Goal: Task Accomplishment & Management: Complete application form

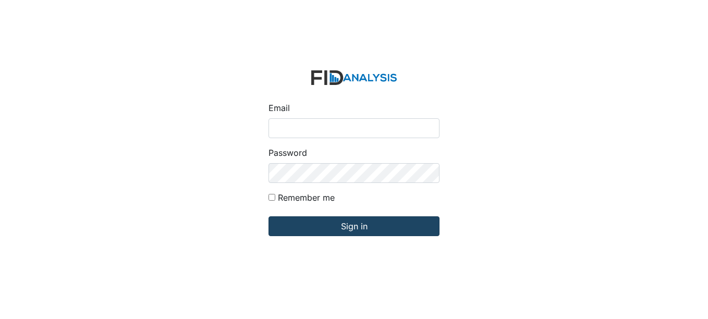
type input "fgraham@Lifeincorporated.com"
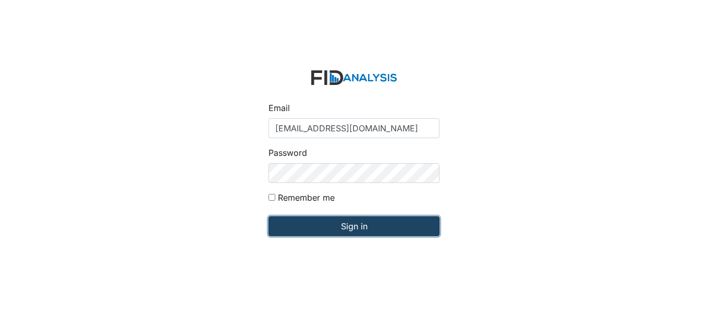
click at [355, 226] on input "Sign in" at bounding box center [353, 226] width 171 height 20
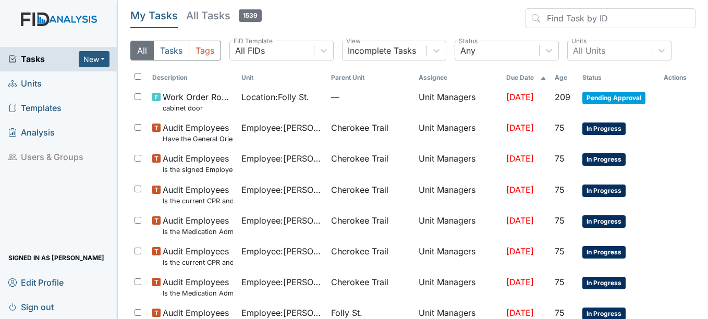
click at [32, 87] on span "Units" at bounding box center [24, 84] width 33 height 16
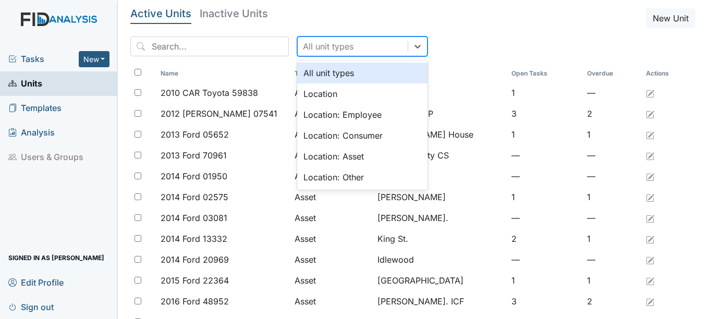
click at [348, 41] on div "All unit types" at bounding box center [353, 46] width 110 height 19
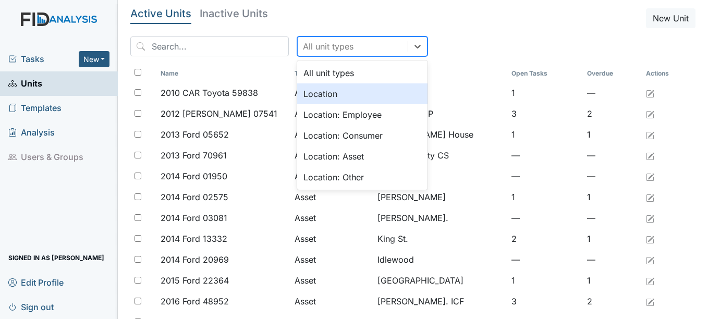
click at [303, 91] on div "Location" at bounding box center [362, 93] width 130 height 21
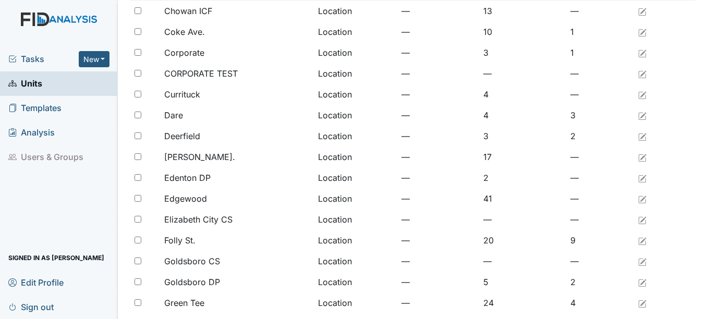
scroll to position [208, 0]
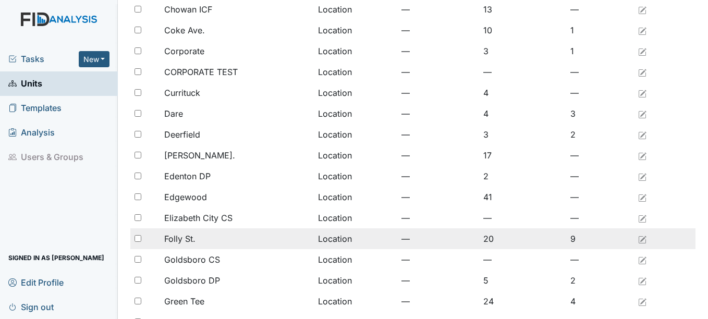
click at [196, 239] on div "Folly St." at bounding box center [236, 238] width 145 height 13
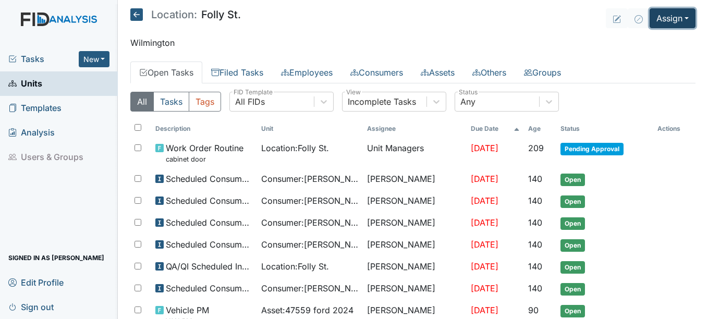
click at [666, 15] on button "Assign" at bounding box center [672, 18] width 46 height 20
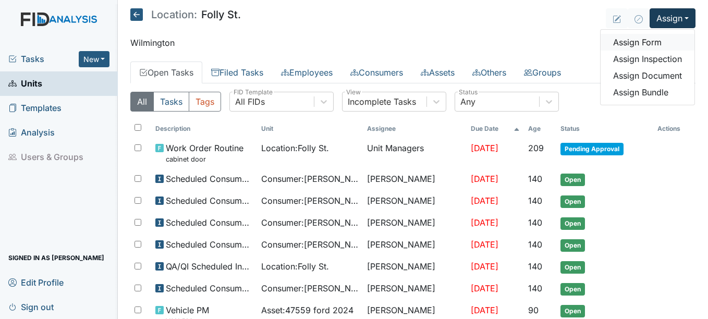
click at [634, 39] on link "Assign Form" at bounding box center [647, 42] width 94 height 17
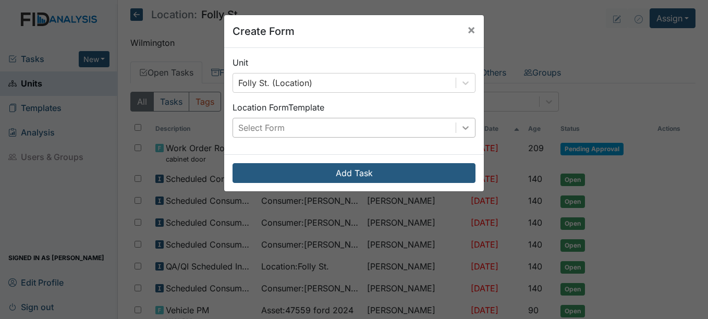
click at [463, 125] on icon at bounding box center [465, 127] width 10 height 10
click at [468, 29] on span "×" at bounding box center [471, 29] width 8 height 15
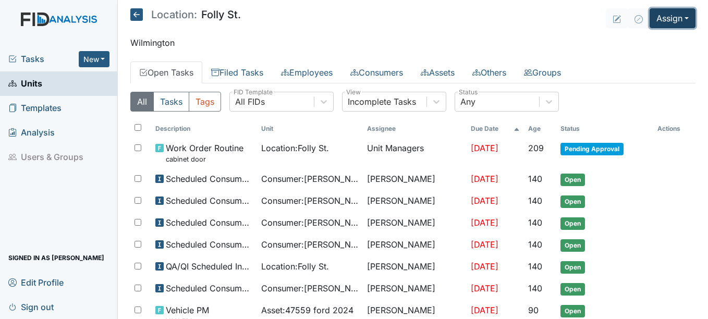
click at [656, 15] on button "Assign" at bounding box center [672, 18] width 46 height 20
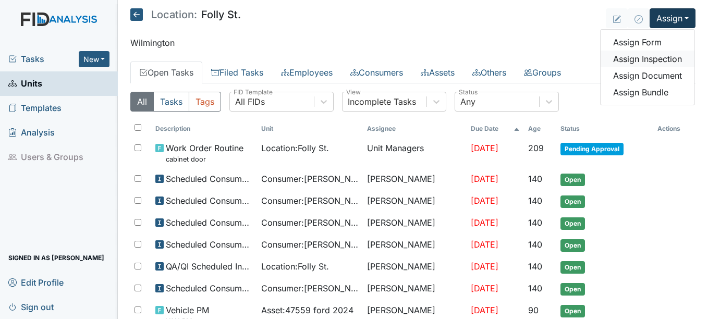
click at [654, 59] on link "Assign Inspection" at bounding box center [647, 59] width 94 height 17
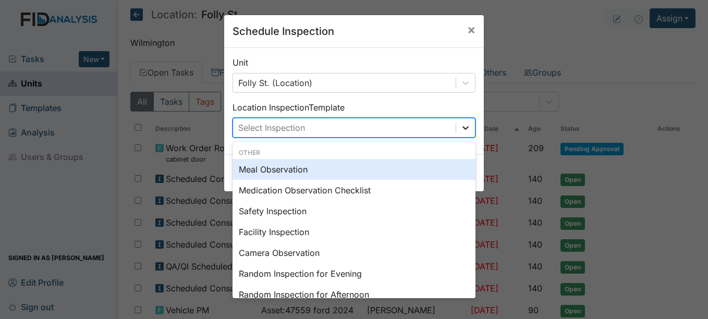
click at [460, 125] on icon at bounding box center [465, 127] width 10 height 10
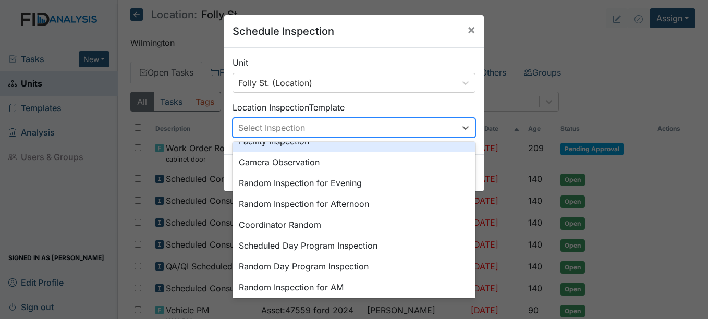
scroll to position [104, 0]
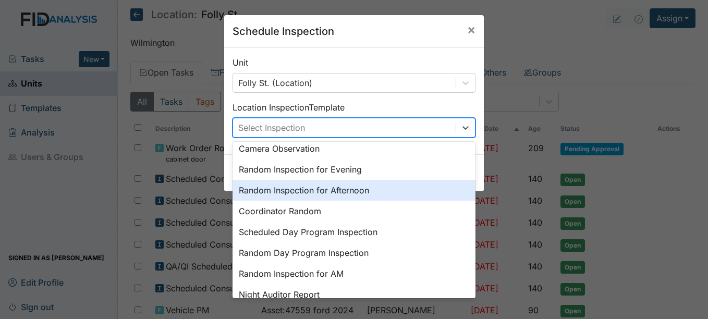
click at [270, 185] on div "Random Inspection for Afternoon" at bounding box center [353, 190] width 243 height 21
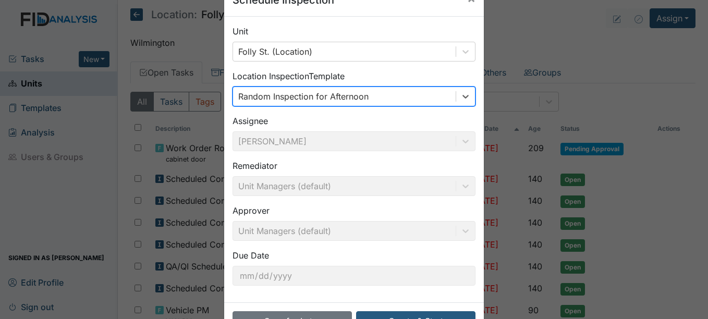
scroll to position [67, 0]
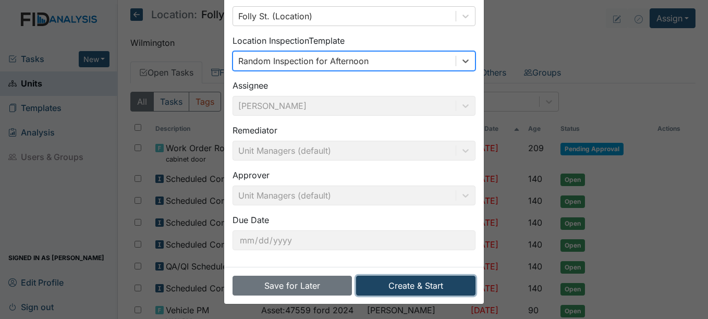
click at [410, 287] on button "Create & Start" at bounding box center [415, 286] width 119 height 20
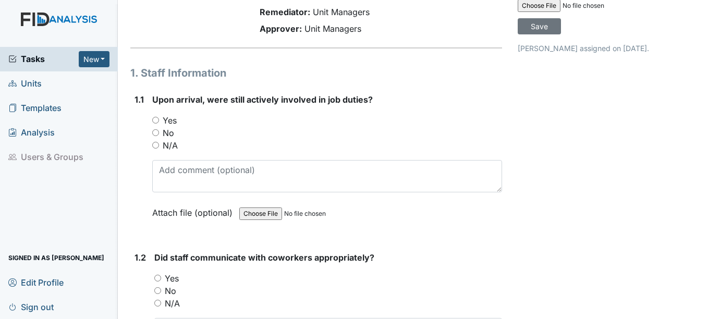
scroll to position [104, 0]
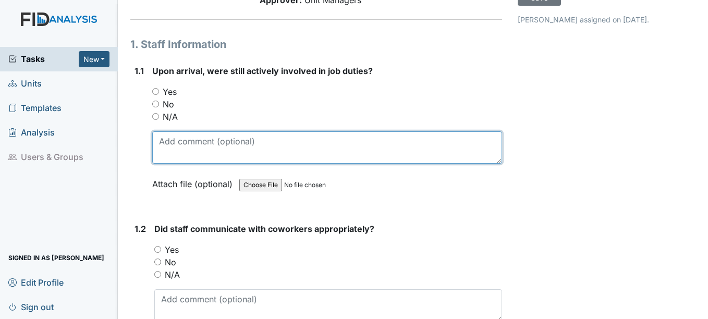
click at [354, 164] on textarea at bounding box center [326, 147] width 349 height 32
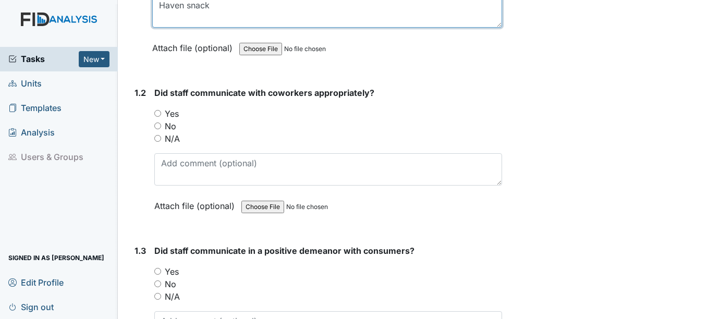
scroll to position [261, 0]
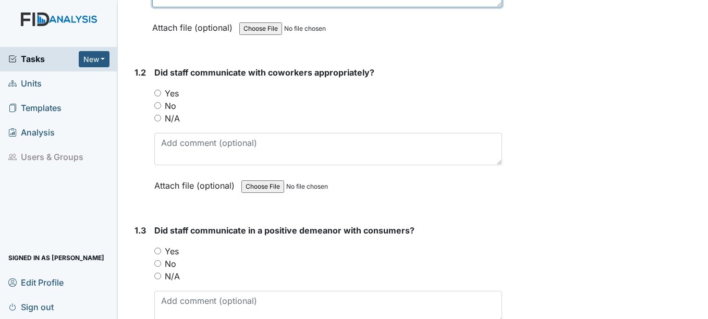
type textarea "Haven snack"
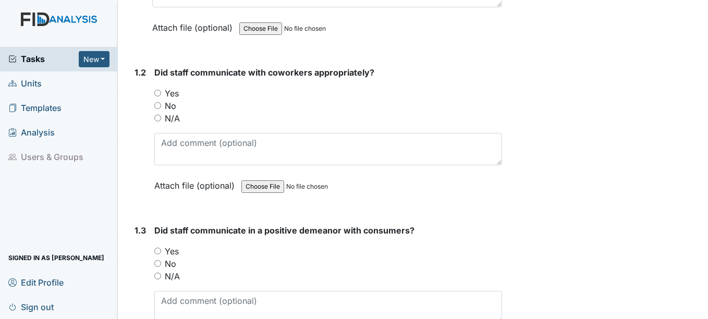
click at [158, 96] on input "Yes" at bounding box center [157, 93] width 7 height 7
radio input "true"
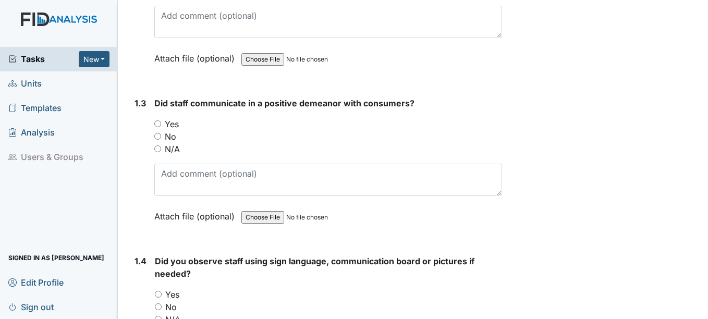
scroll to position [417, 0]
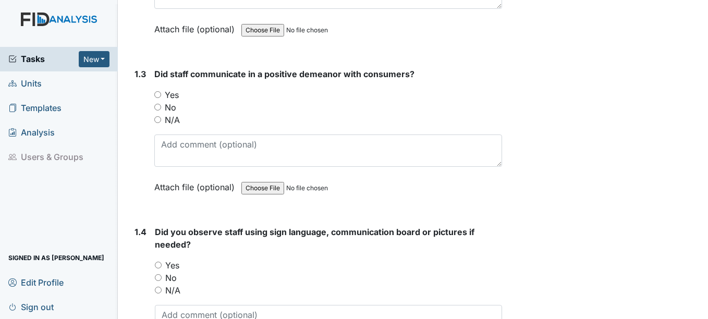
click at [157, 98] on input "Yes" at bounding box center [157, 94] width 7 height 7
radio input "true"
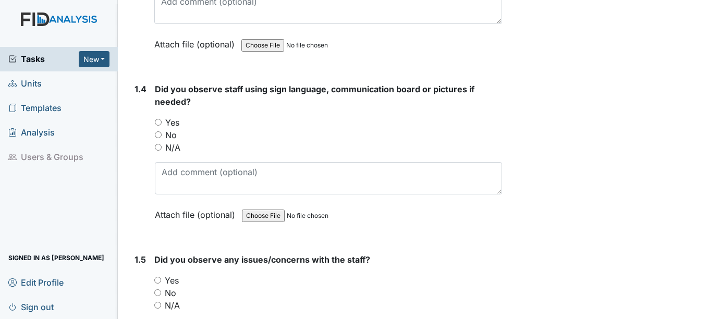
scroll to position [573, 0]
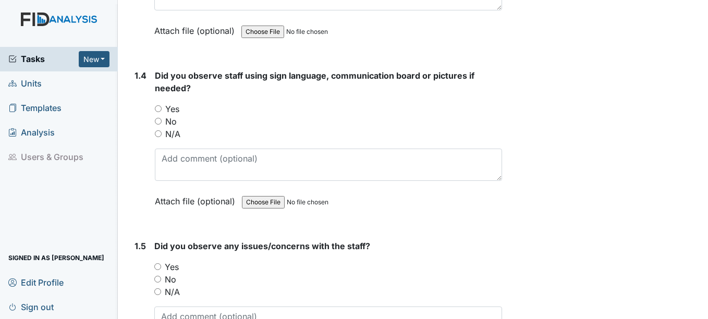
click at [158, 107] on div "Did you observe staff using sign language, communication board or pictures if n…" at bounding box center [328, 141] width 346 height 145
click at [157, 112] on input "Yes" at bounding box center [158, 108] width 7 height 7
radio input "true"
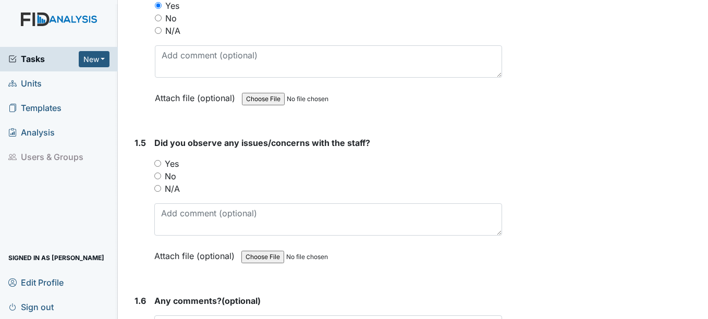
scroll to position [677, 0]
click at [158, 166] on input "Yes" at bounding box center [157, 162] width 7 height 7
radio input "true"
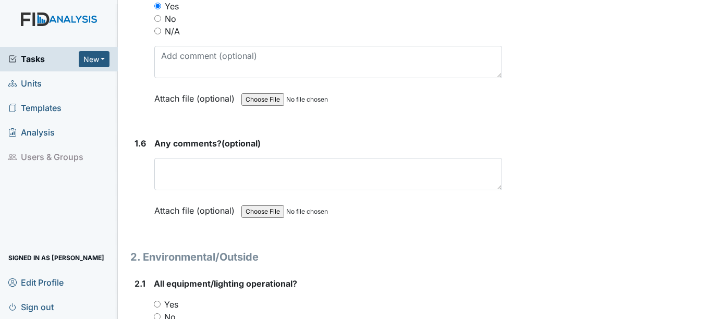
scroll to position [886, 0]
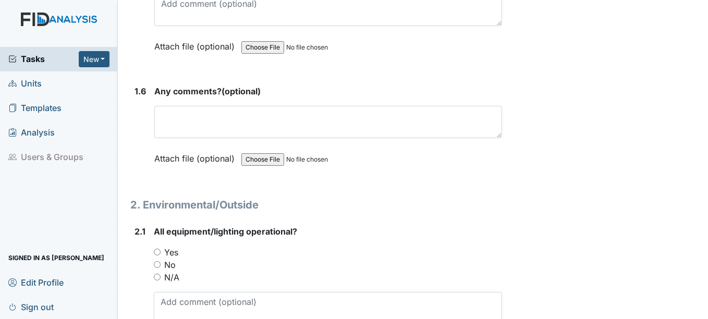
click at [157, 255] on input "Yes" at bounding box center [157, 252] width 7 height 7
radio input "true"
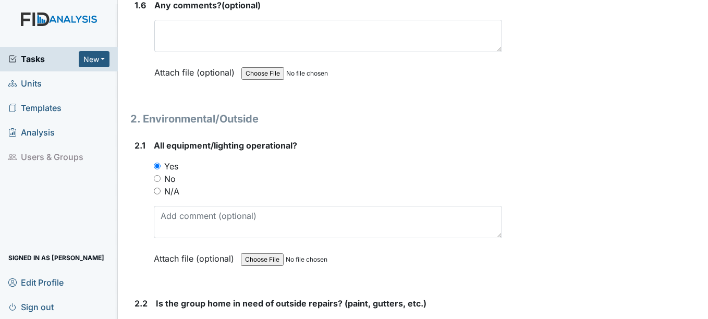
scroll to position [1042, 0]
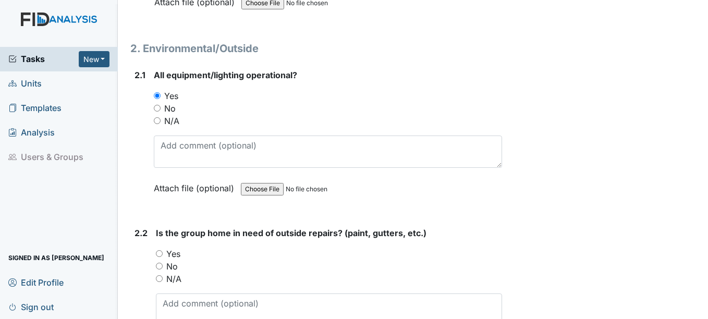
click at [161, 257] on input "Yes" at bounding box center [159, 253] width 7 height 7
radio input "true"
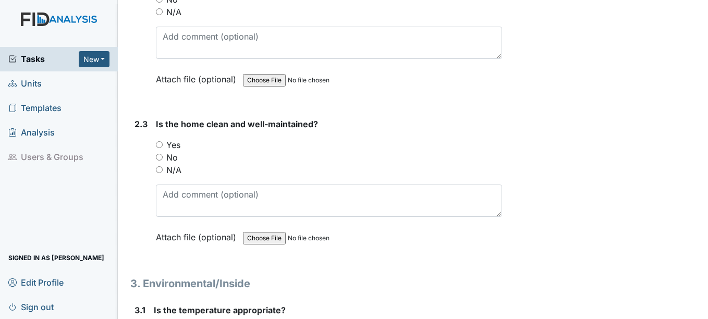
scroll to position [1303, 0]
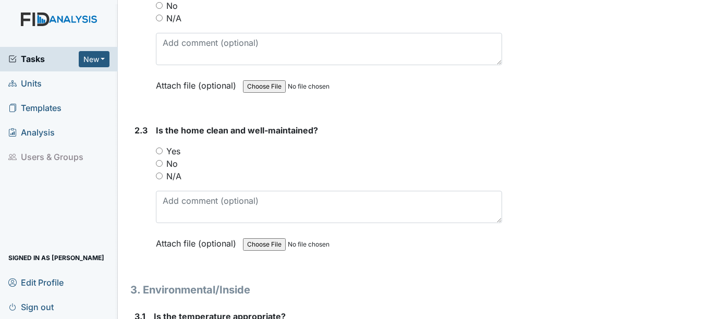
click at [159, 154] on input "Yes" at bounding box center [159, 150] width 7 height 7
radio input "true"
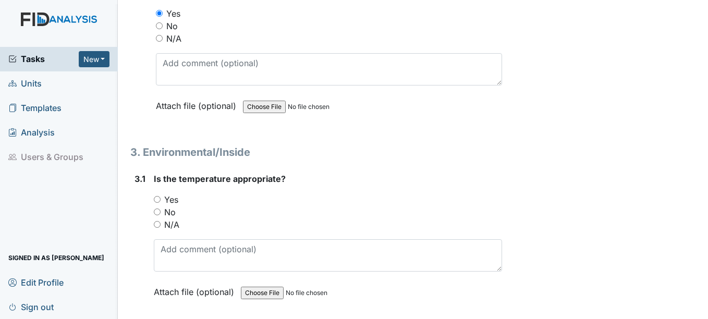
scroll to position [1459, 0]
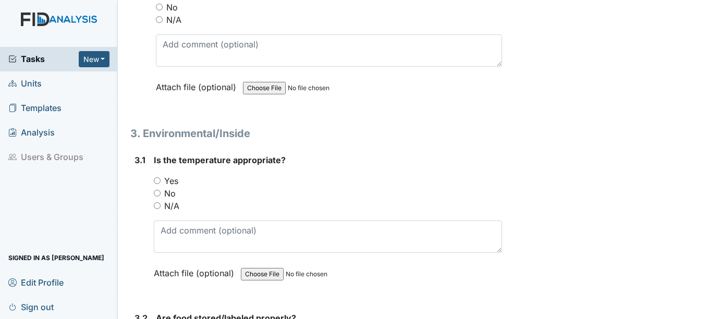
click at [158, 184] on input "Yes" at bounding box center [157, 180] width 7 height 7
radio input "true"
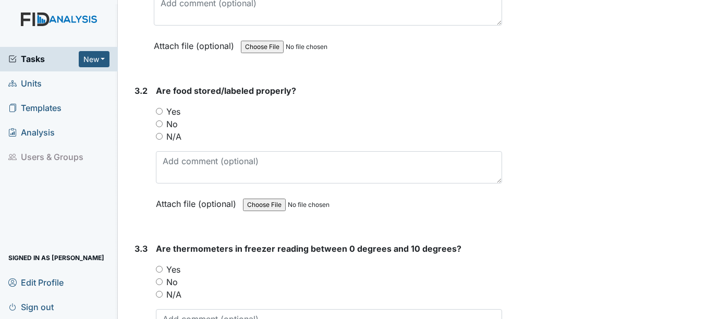
scroll to position [1667, 0]
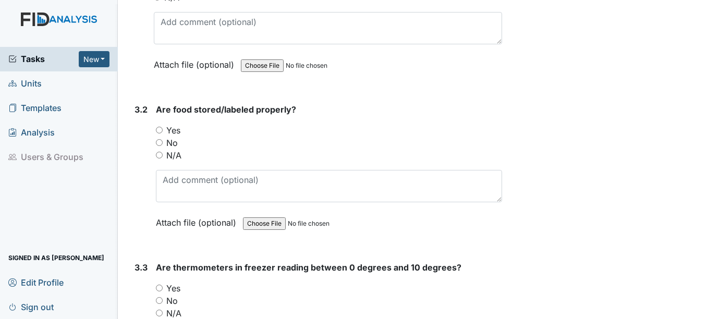
click at [160, 133] on input "Yes" at bounding box center [159, 130] width 7 height 7
radio input "true"
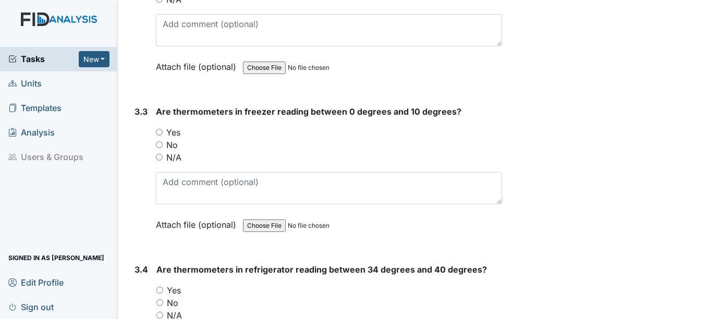
scroll to position [1824, 0]
click at [160, 135] on input "Yes" at bounding box center [159, 131] width 7 height 7
radio input "true"
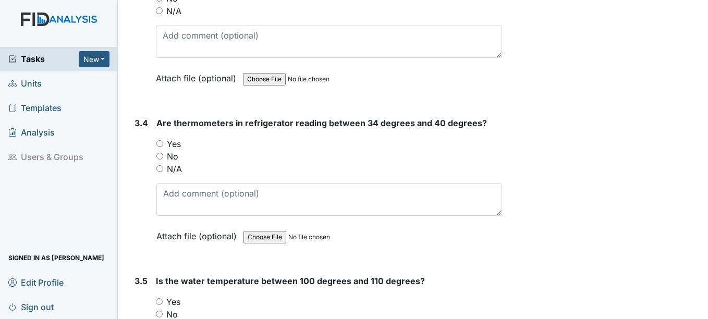
scroll to position [1980, 0]
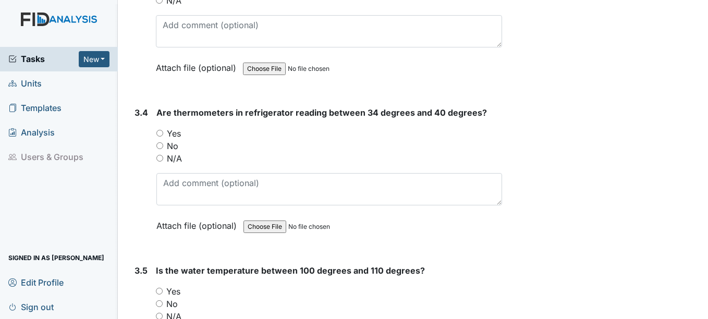
click at [162, 140] on div "Yes" at bounding box center [328, 133] width 345 height 13
click at [161, 137] on input "Yes" at bounding box center [159, 133] width 7 height 7
radio input "true"
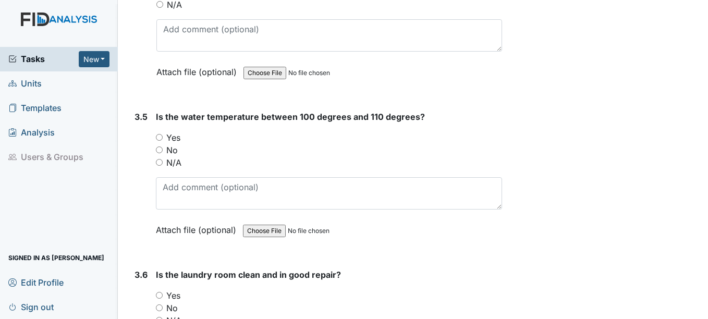
scroll to position [2136, 0]
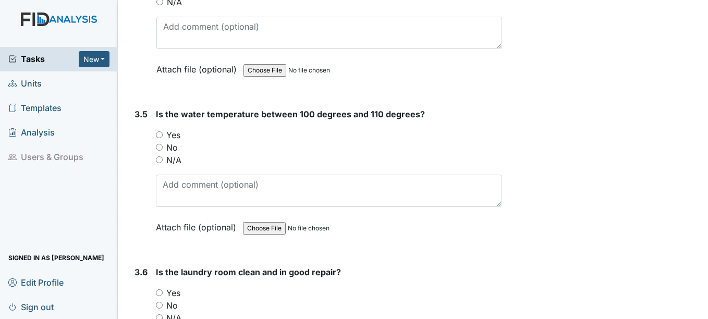
click at [160, 138] on input "Yes" at bounding box center [159, 134] width 7 height 7
radio input "true"
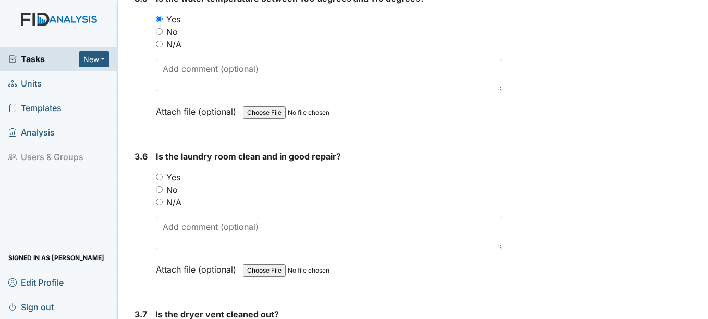
scroll to position [2293, 0]
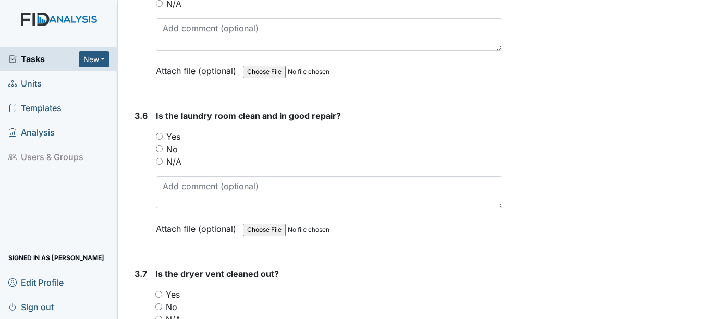
click at [160, 140] on input "Yes" at bounding box center [159, 136] width 7 height 7
radio input "true"
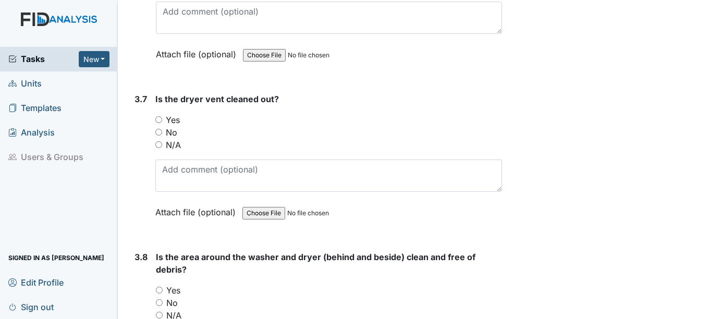
scroll to position [2449, 0]
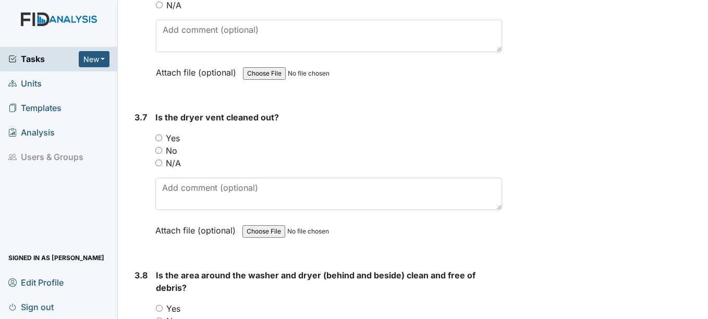
click at [157, 141] on input "Yes" at bounding box center [158, 137] width 7 height 7
radio input "true"
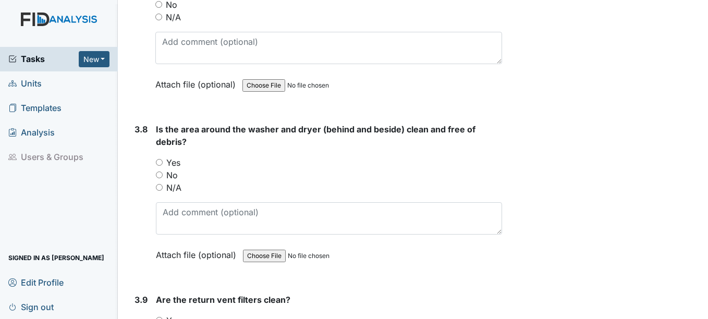
scroll to position [2605, 0]
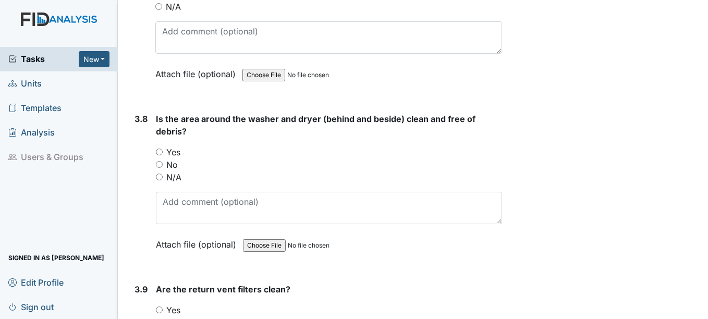
click at [158, 151] on div "Is the area around the washer and dryer (behind and beside) clean and free of d…" at bounding box center [328, 185] width 345 height 145
click at [158, 155] on input "Yes" at bounding box center [159, 151] width 7 height 7
radio input "true"
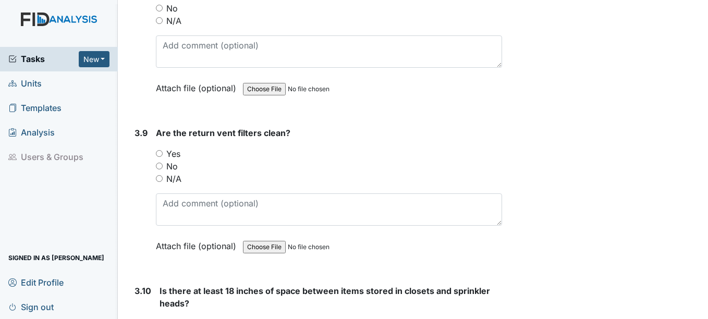
click at [159, 157] on input "Yes" at bounding box center [159, 153] width 7 height 7
radio input "true"
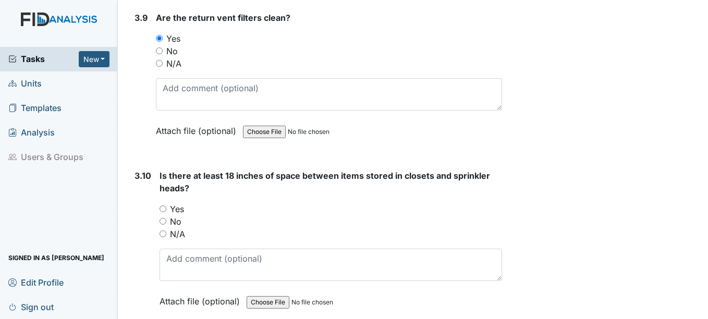
scroll to position [2918, 0]
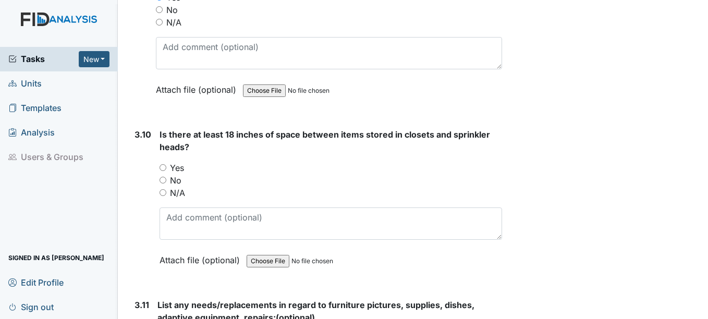
click at [161, 171] on input "Yes" at bounding box center [162, 167] width 7 height 7
radio input "true"
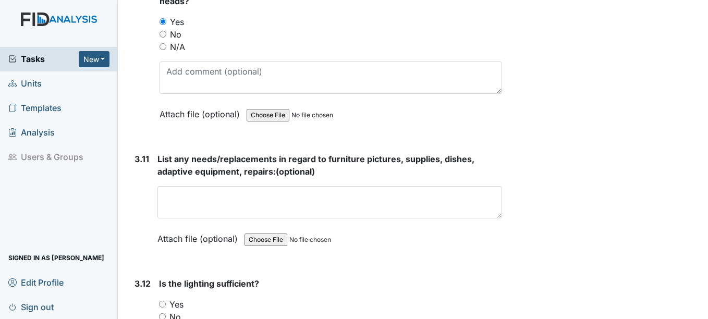
scroll to position [3074, 0]
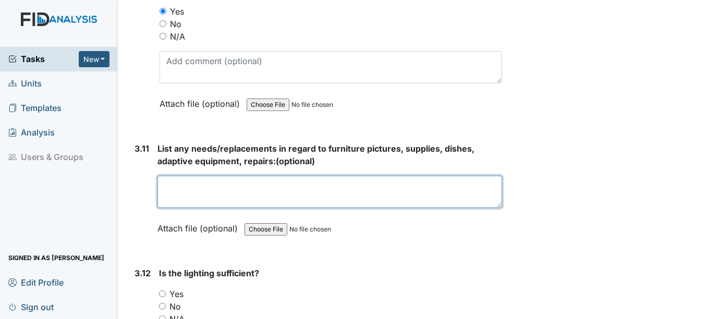
click at [240, 194] on textarea at bounding box center [329, 192] width 344 height 32
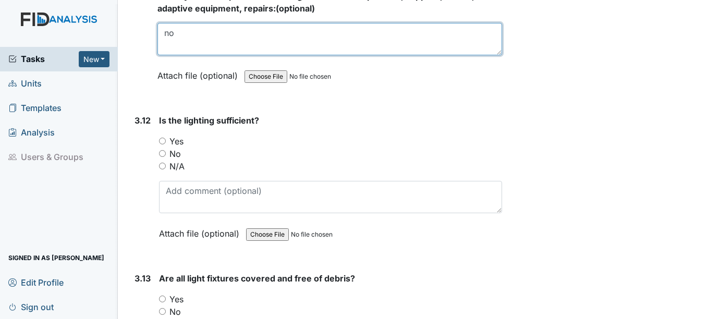
scroll to position [3230, 0]
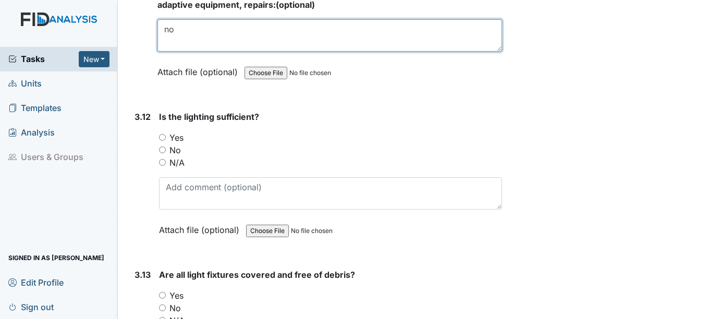
type textarea "no"
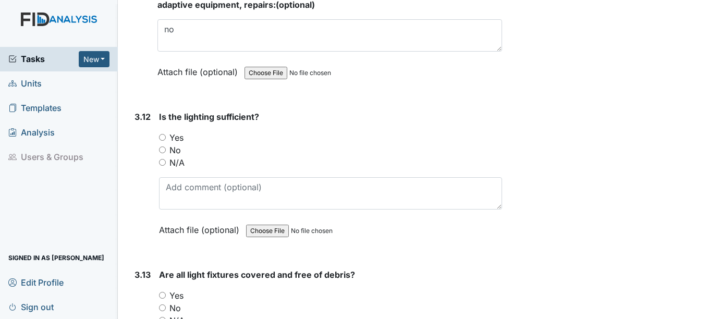
click at [164, 141] on input "Yes" at bounding box center [162, 137] width 7 height 7
radio input "true"
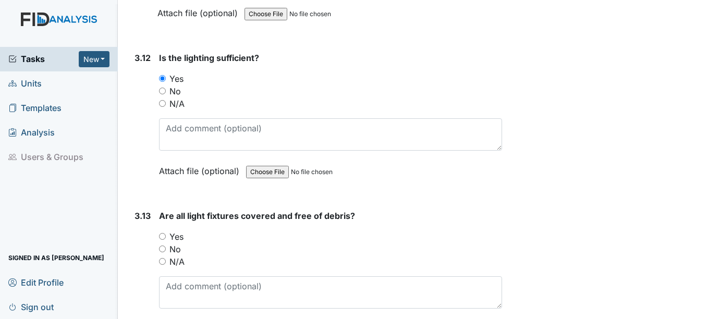
scroll to position [3335, 0]
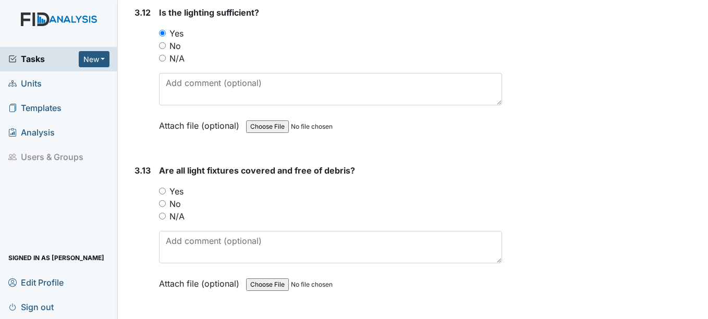
click at [159, 194] on input "Yes" at bounding box center [162, 191] width 7 height 7
radio input "true"
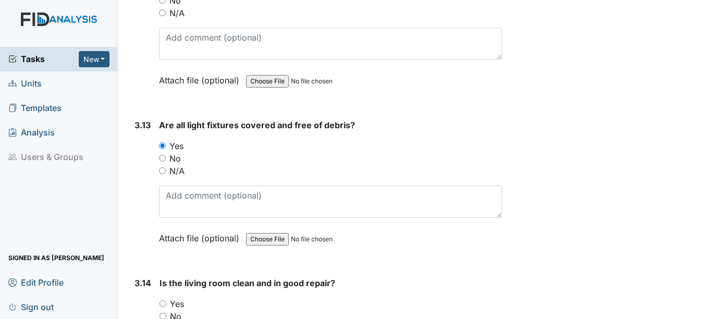
scroll to position [3439, 0]
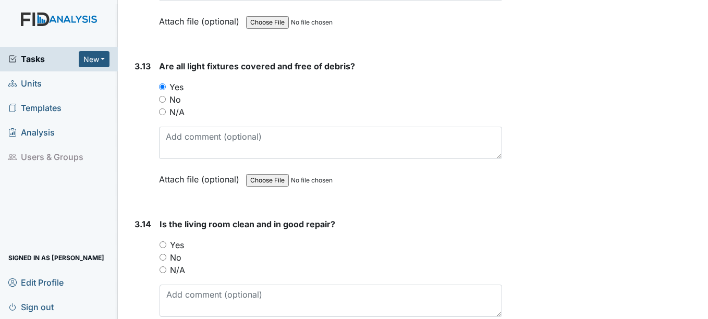
click at [162, 250] on div "Is the living room clean and in good repair? You must select one of the below o…" at bounding box center [330, 284] width 342 height 133
click at [162, 248] on input "Yes" at bounding box center [162, 244] width 7 height 7
radio input "true"
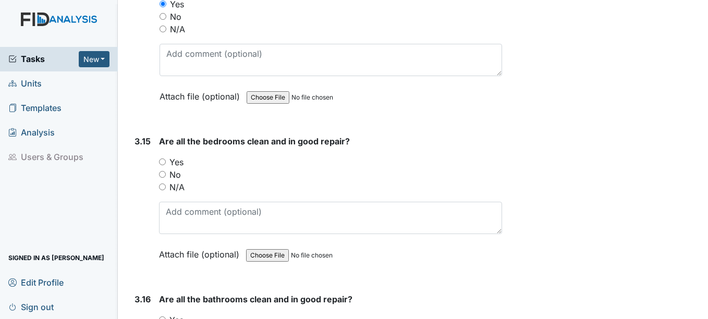
scroll to position [3699, 0]
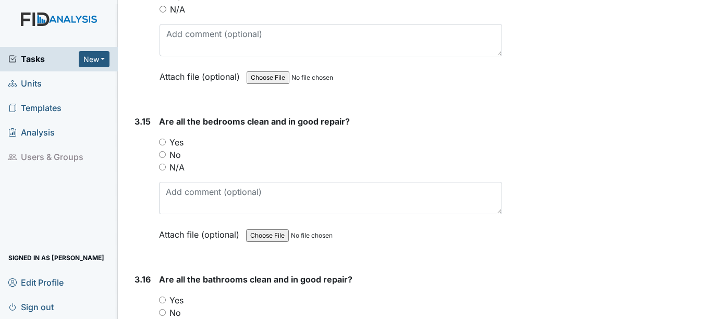
click at [160, 145] on input "Yes" at bounding box center [162, 142] width 7 height 7
radio input "true"
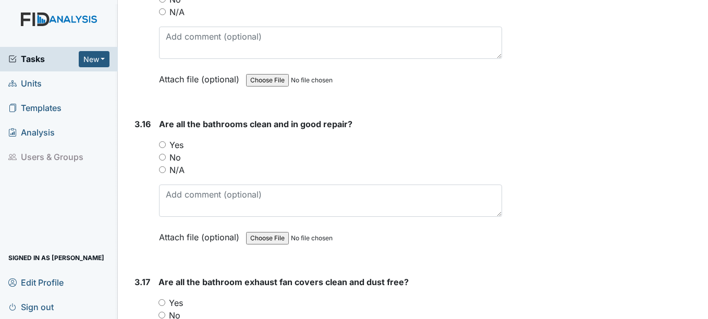
scroll to position [3856, 0]
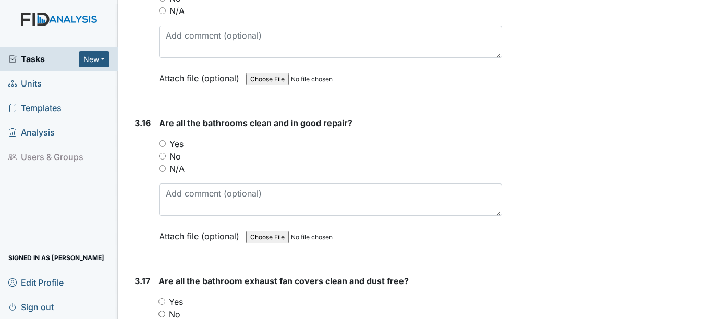
click at [163, 147] on input "Yes" at bounding box center [162, 143] width 7 height 7
radio input "true"
click at [163, 147] on input "Yes" at bounding box center [162, 143] width 7 height 7
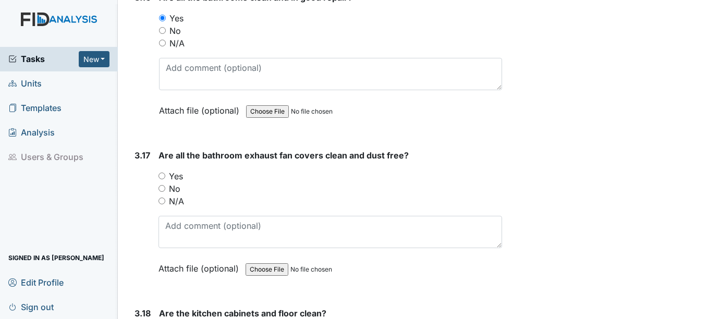
scroll to position [4012, 0]
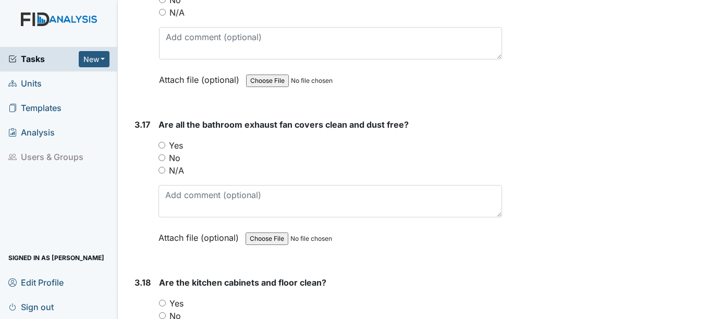
click at [163, 148] on input "Yes" at bounding box center [161, 145] width 7 height 7
radio input "true"
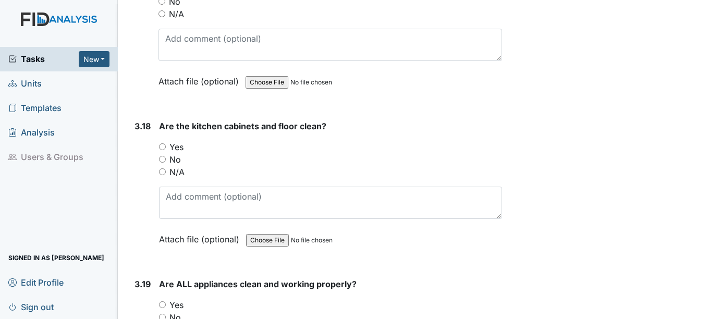
click at [163, 150] on input "Yes" at bounding box center [162, 146] width 7 height 7
radio input "true"
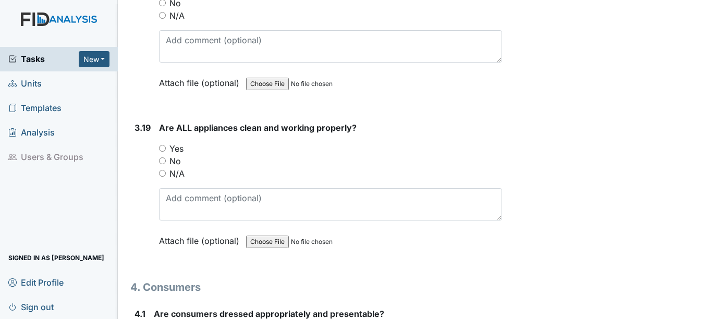
click at [163, 152] on input "Yes" at bounding box center [162, 148] width 7 height 7
radio input "true"
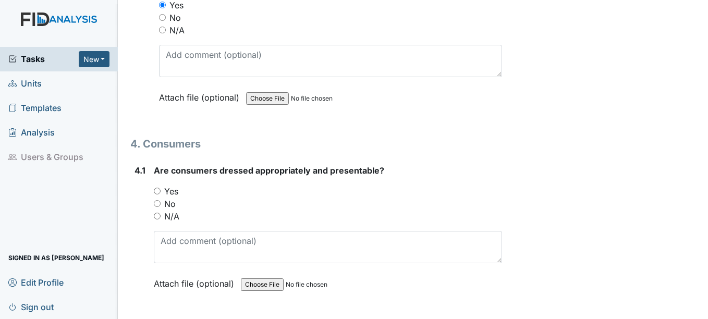
scroll to position [4481, 0]
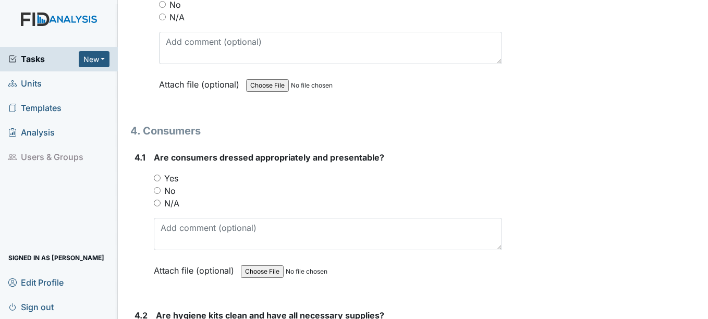
click at [157, 181] on input "Yes" at bounding box center [157, 178] width 7 height 7
radio input "true"
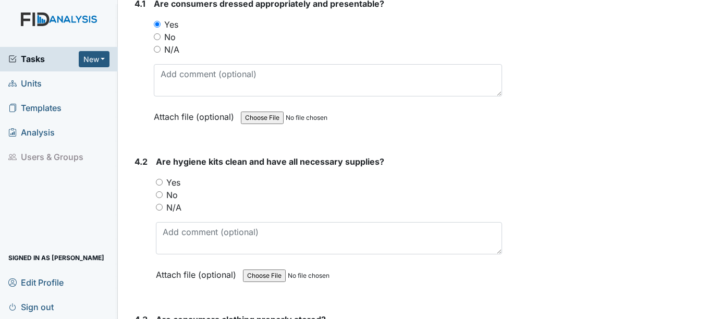
scroll to position [4637, 0]
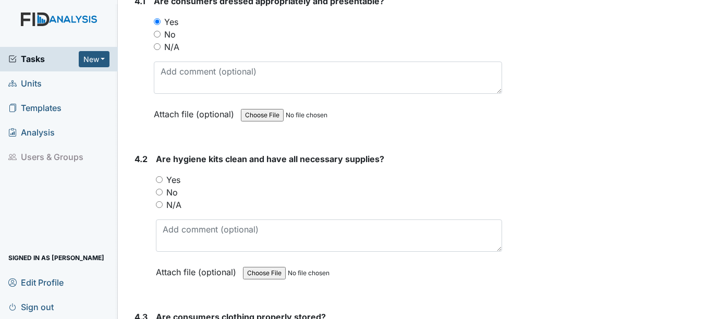
click at [157, 183] on input "Yes" at bounding box center [159, 179] width 7 height 7
radio input "true"
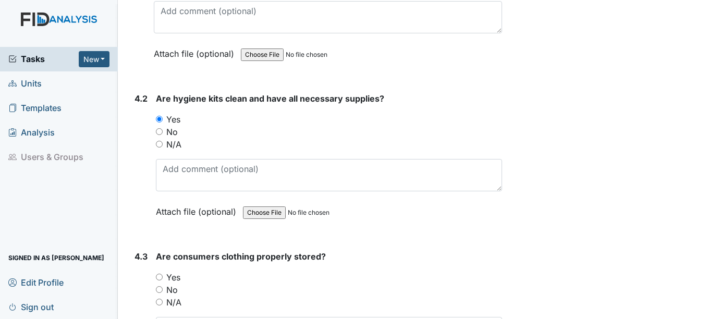
scroll to position [4794, 0]
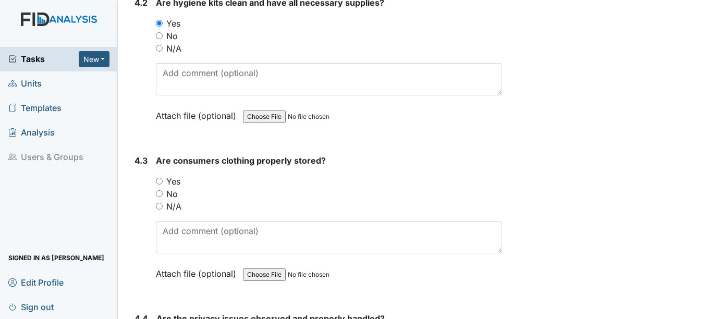
click at [158, 188] on div "Yes" at bounding box center [328, 181] width 345 height 13
click at [159, 184] on input "Yes" at bounding box center [159, 181] width 7 height 7
radio input "true"
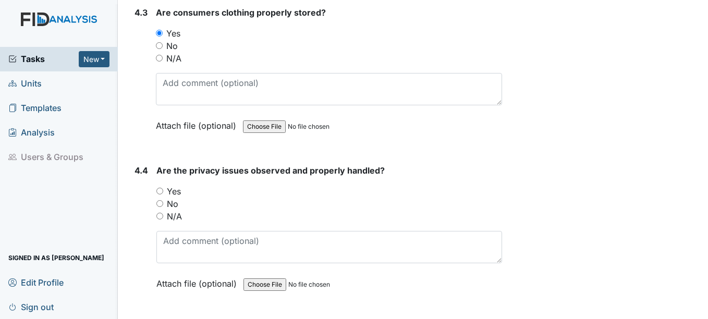
scroll to position [5002, 0]
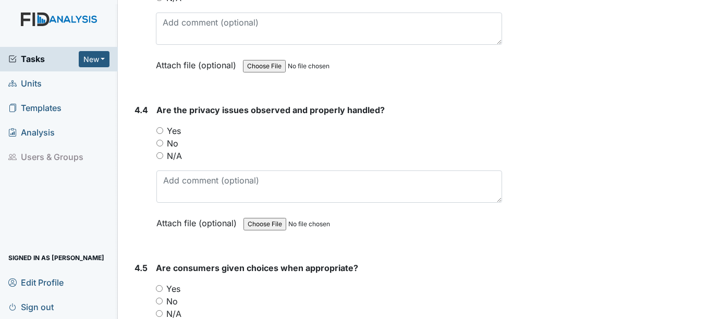
click at [162, 137] on div "Yes" at bounding box center [328, 131] width 345 height 13
click at [160, 137] on div "Yes" at bounding box center [328, 131] width 345 height 13
click at [158, 146] on input "No" at bounding box center [159, 143] width 7 height 7
radio input "true"
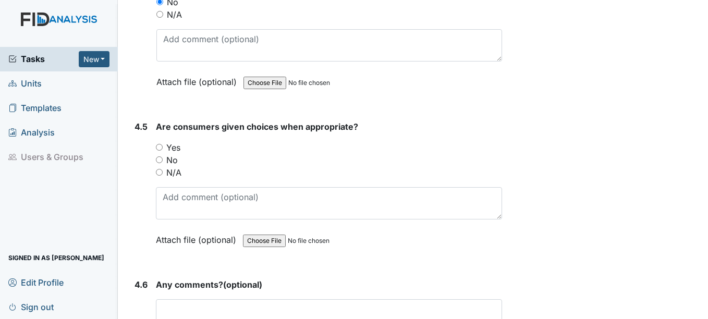
scroll to position [5158, 0]
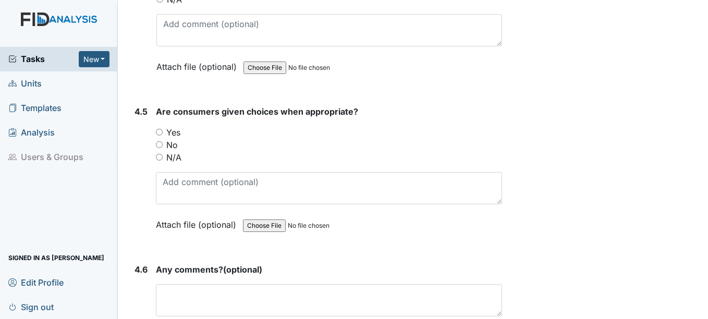
click at [158, 135] on input "Yes" at bounding box center [159, 132] width 7 height 7
radio input "true"
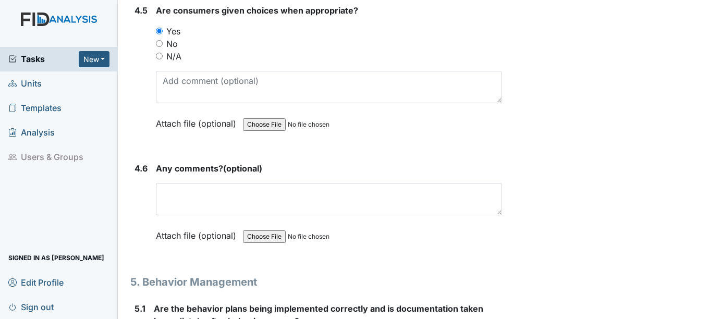
scroll to position [5262, 0]
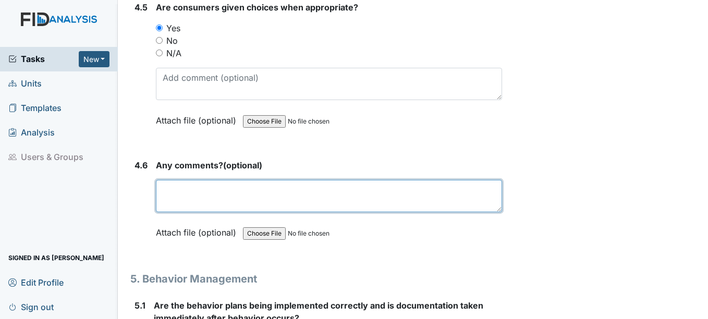
click at [188, 197] on textarea at bounding box center [328, 196] width 345 height 32
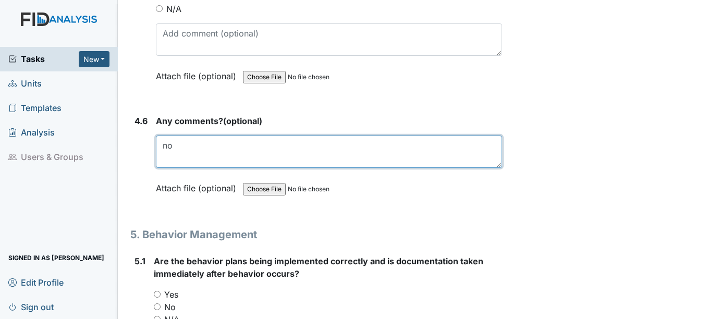
scroll to position [5419, 0]
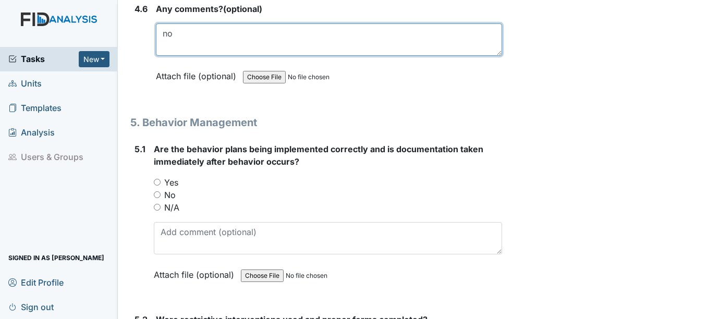
type textarea "no"
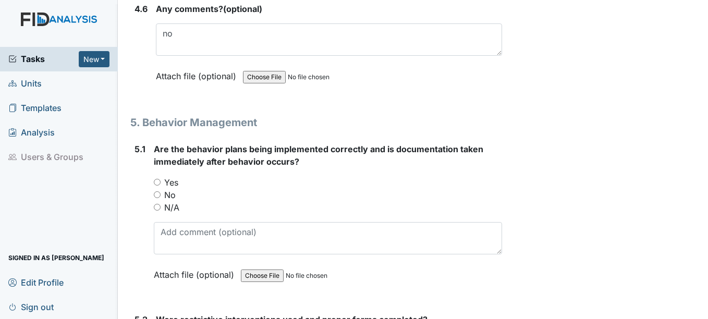
click at [154, 198] on input "No" at bounding box center [157, 194] width 7 height 7
radio input "true"
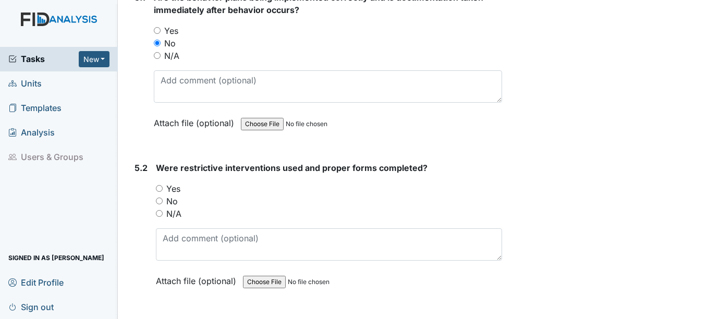
scroll to position [5575, 0]
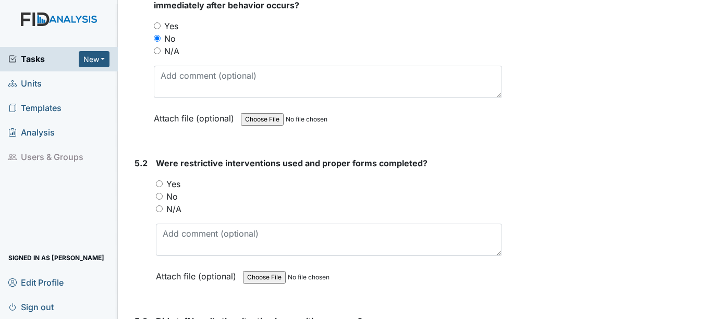
click at [158, 203] on div "No" at bounding box center [328, 196] width 345 height 13
click at [159, 212] on input "N/A" at bounding box center [159, 208] width 7 height 7
radio input "true"
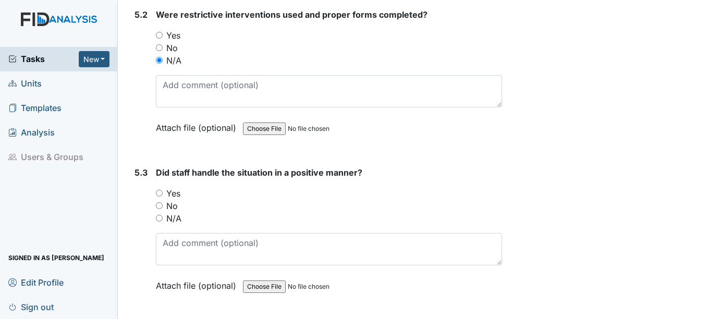
scroll to position [5784, 0]
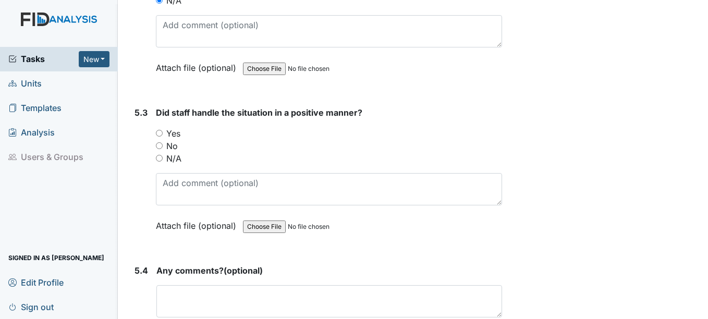
click at [159, 162] on input "N/A" at bounding box center [159, 158] width 7 height 7
radio input "true"
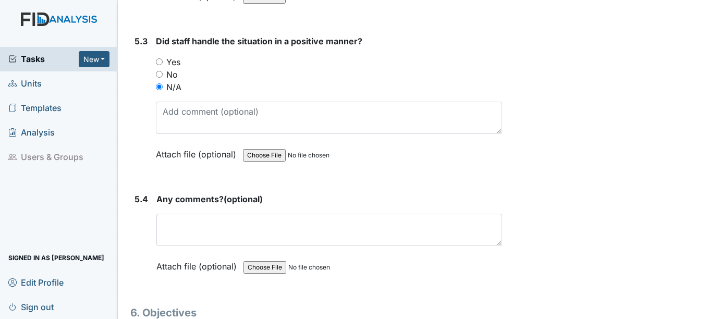
scroll to position [5940, 0]
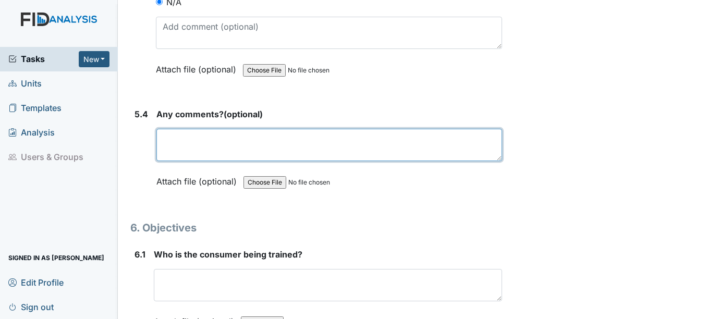
click at [189, 161] on textarea at bounding box center [328, 145] width 345 height 32
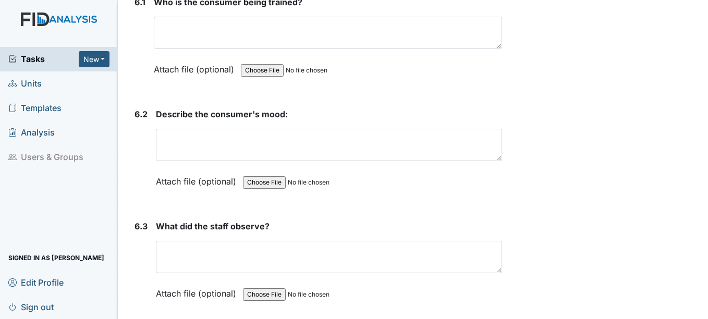
scroll to position [6200, 0]
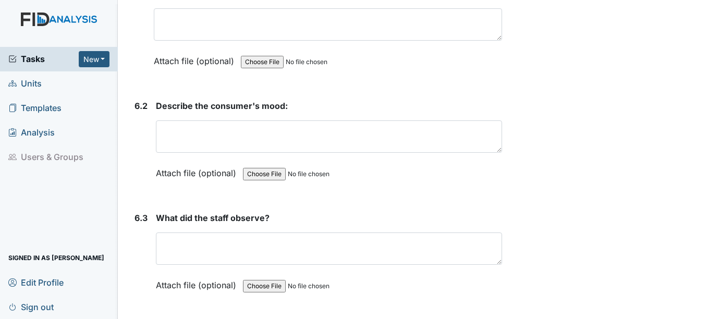
type textarea "No behaviors"
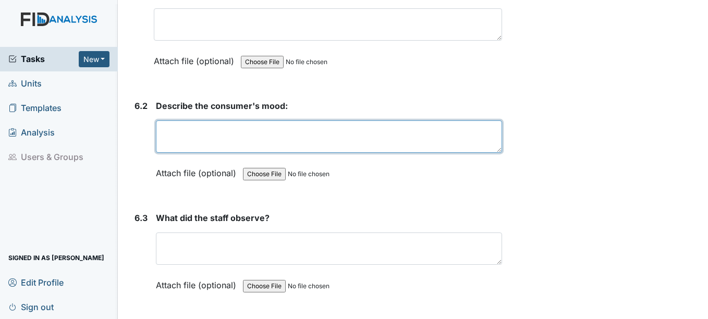
click at [213, 139] on textarea at bounding box center [328, 136] width 345 height 32
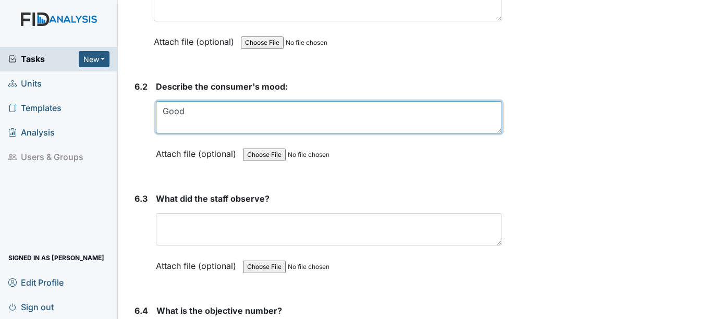
scroll to position [6252, 0]
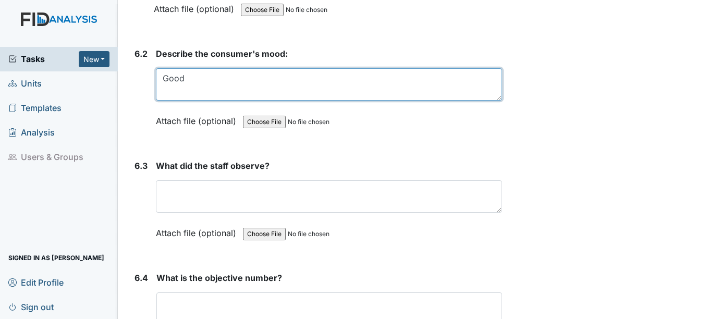
type textarea "Good"
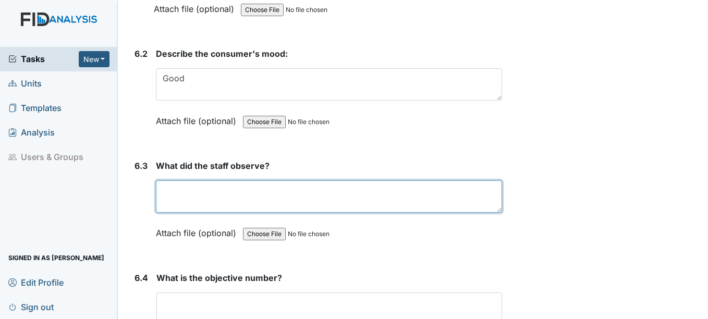
click at [223, 201] on textarea at bounding box center [328, 196] width 345 height 32
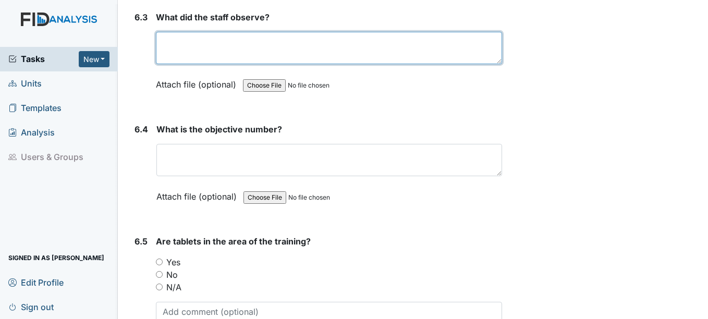
scroll to position [6461, 0]
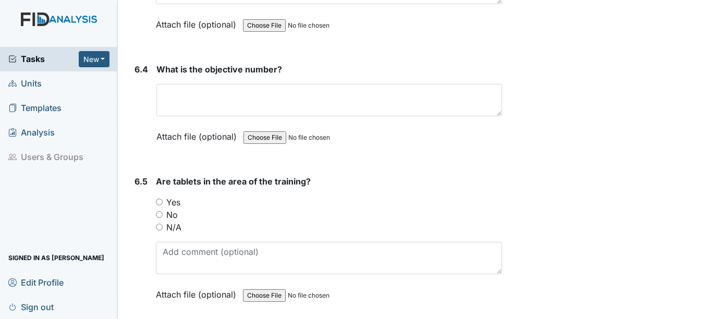
click at [158, 215] on div "Are tablets in the area of the training? You must select one of the below optio…" at bounding box center [328, 241] width 345 height 133
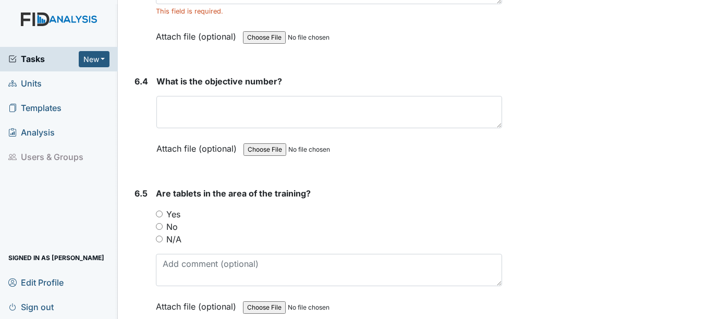
click at [159, 217] on input "Yes" at bounding box center [159, 213] width 7 height 7
radio input "true"
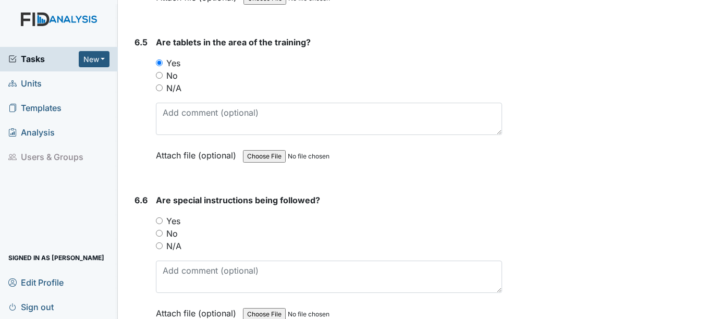
scroll to position [6617, 0]
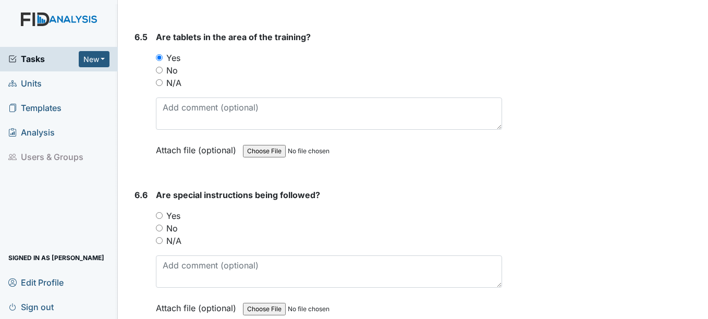
click at [162, 222] on div "Yes" at bounding box center [328, 215] width 345 height 13
click at [159, 222] on div "Yes" at bounding box center [328, 215] width 345 height 13
click at [162, 219] on input "Yes" at bounding box center [159, 215] width 7 height 7
radio input "true"
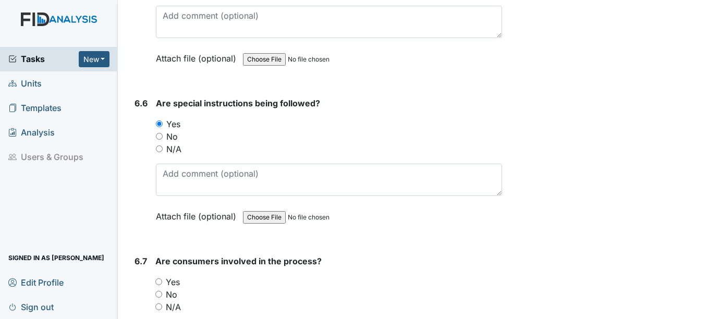
scroll to position [6774, 0]
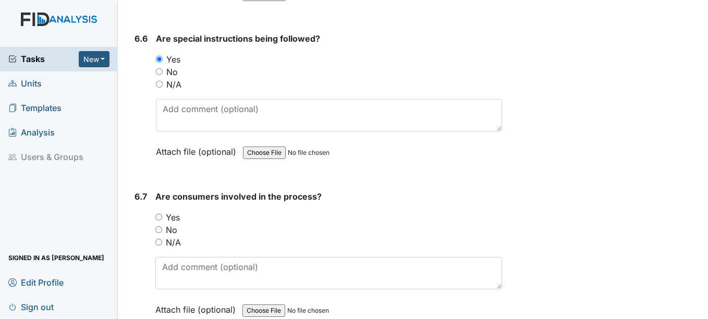
click at [155, 220] on input "Yes" at bounding box center [158, 217] width 7 height 7
radio input "true"
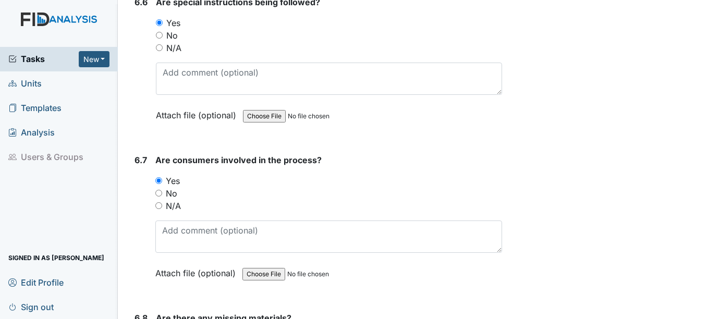
scroll to position [6930, 0]
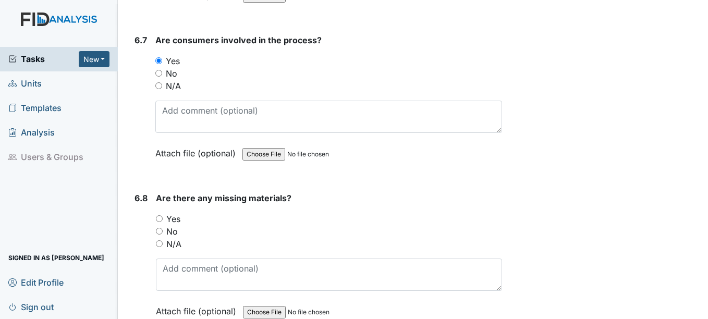
click at [158, 234] on input "No" at bounding box center [159, 231] width 7 height 7
radio input "true"
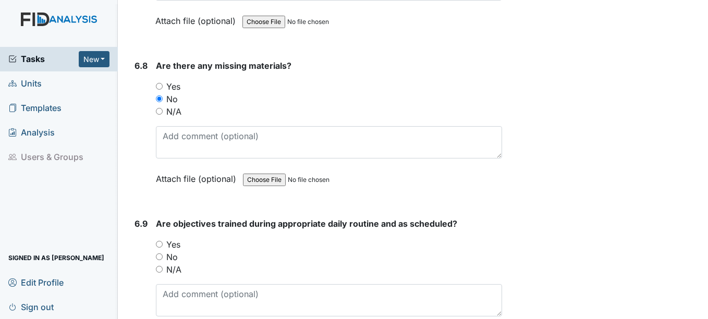
scroll to position [7086, 0]
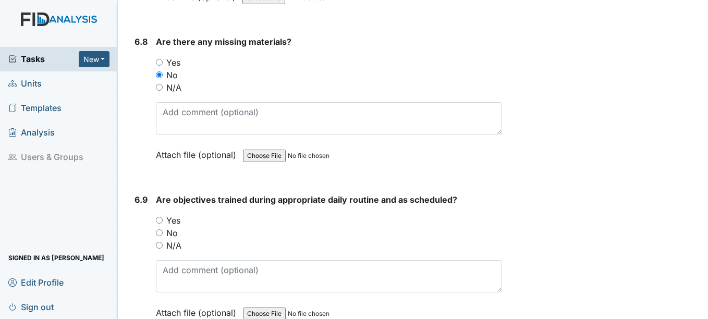
click at [163, 226] on div "Are objectives trained during appropriate daily routine and as scheduled? You m…" at bounding box center [328, 259] width 345 height 133
click at [157, 227] on div "Yes" at bounding box center [328, 220] width 345 height 13
click at [160, 224] on input "Yes" at bounding box center [159, 220] width 7 height 7
radio input "true"
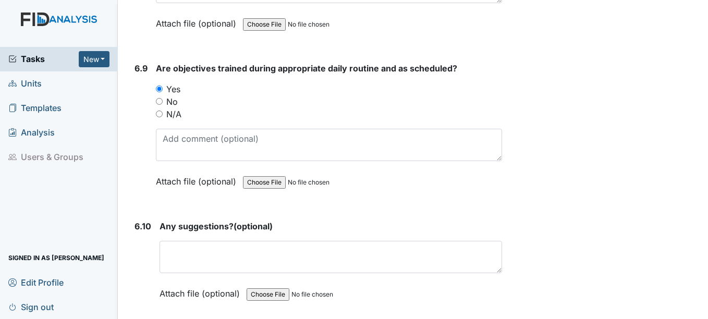
scroll to position [7242, 0]
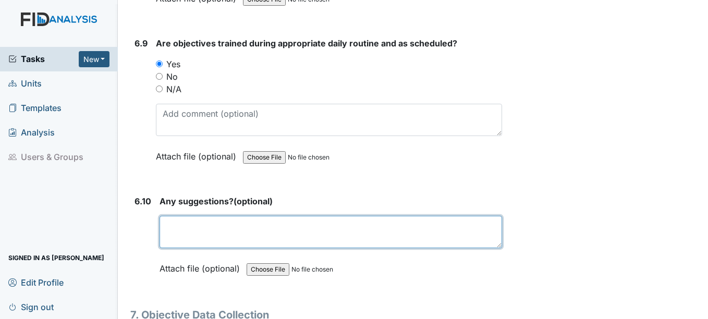
click at [203, 239] on textarea at bounding box center [330, 232] width 342 height 32
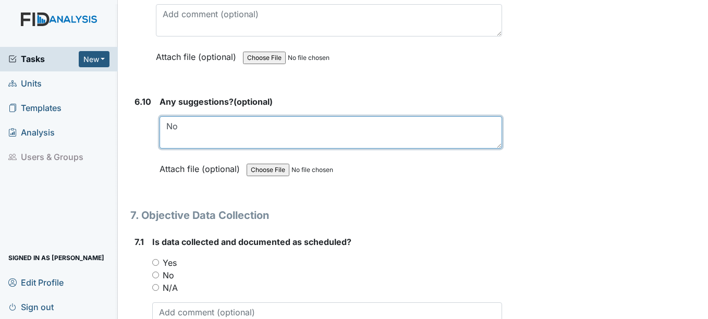
scroll to position [7347, 0]
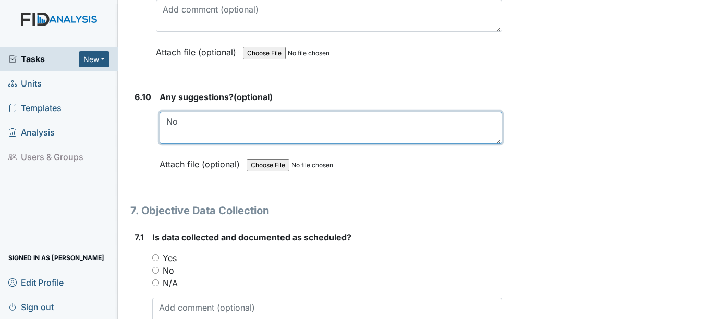
type textarea "No"
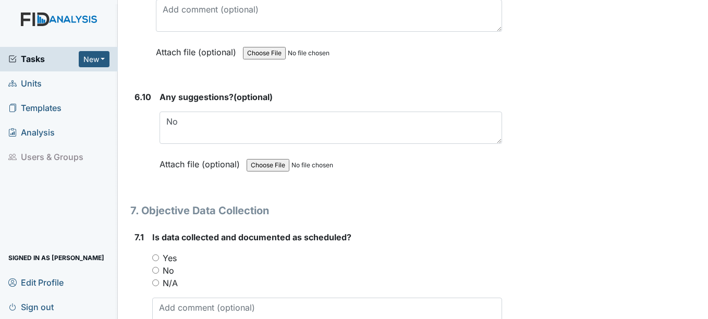
click at [154, 261] on input "Yes" at bounding box center [155, 257] width 7 height 7
radio input "true"
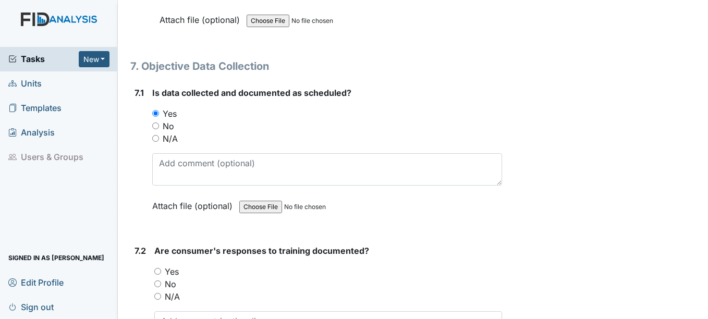
scroll to position [7503, 0]
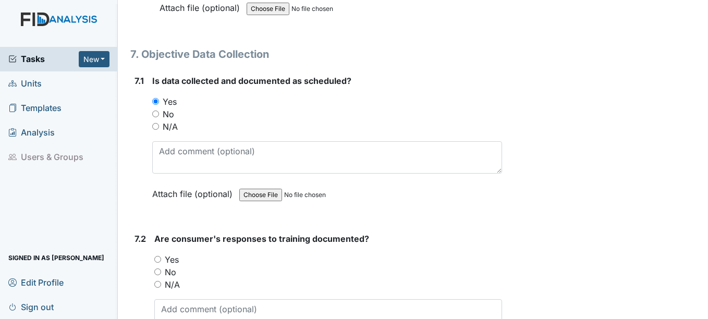
click at [153, 277] on div "7.2 Are consumer's responses to training documented? You must select one of the…" at bounding box center [315, 302] width 371 height 141
click at [158, 263] on input "Yes" at bounding box center [157, 259] width 7 height 7
radio input "true"
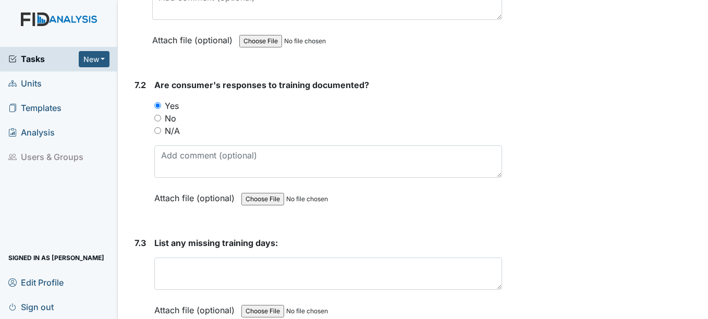
scroll to position [7659, 0]
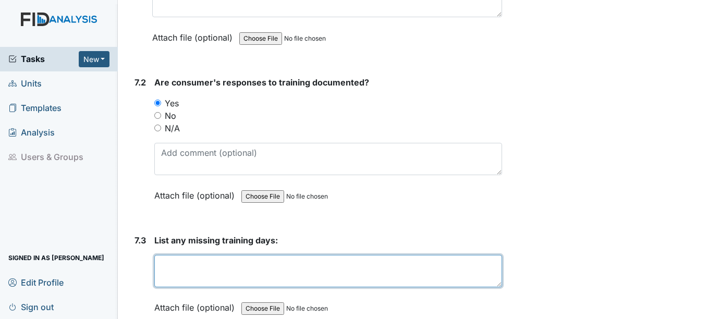
click at [221, 287] on textarea at bounding box center [327, 271] width 347 height 32
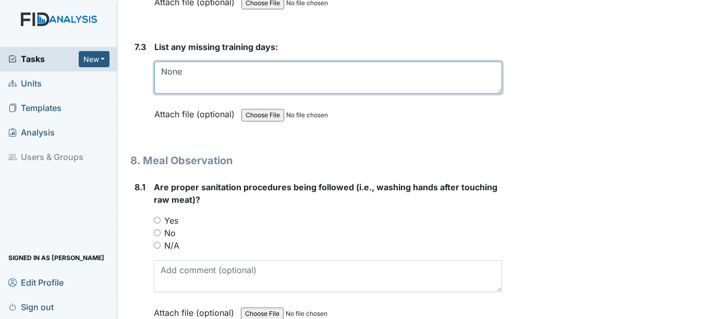
scroll to position [7868, 0]
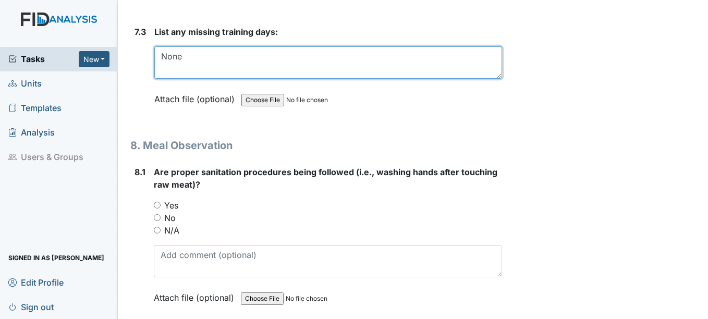
type textarea "None"
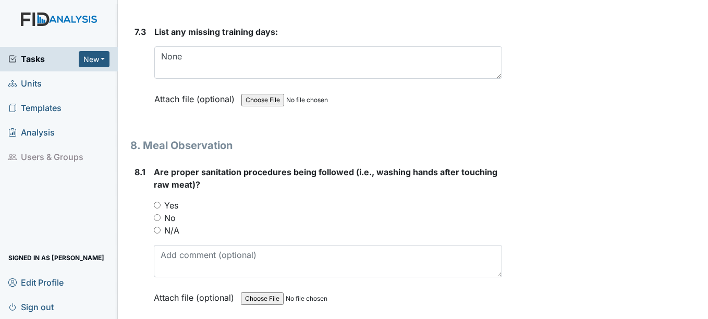
click at [155, 208] on input "Yes" at bounding box center [157, 205] width 7 height 7
radio input "true"
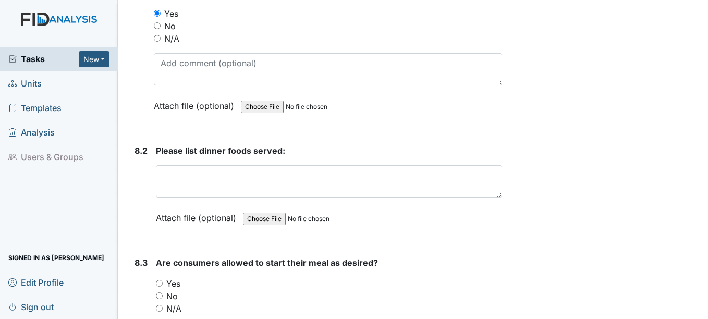
scroll to position [8076, 0]
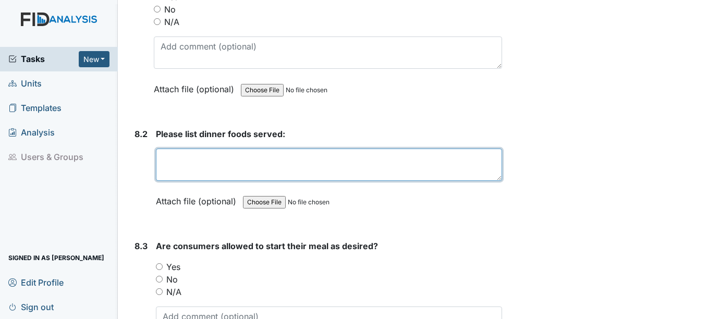
drag, startPoint x: 231, startPoint y: 172, endPoint x: 240, endPoint y: 170, distance: 9.1
click at [232, 172] on textarea at bounding box center [328, 164] width 345 height 32
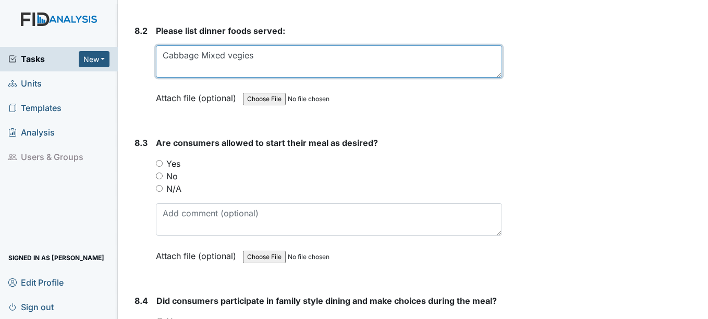
scroll to position [8180, 0]
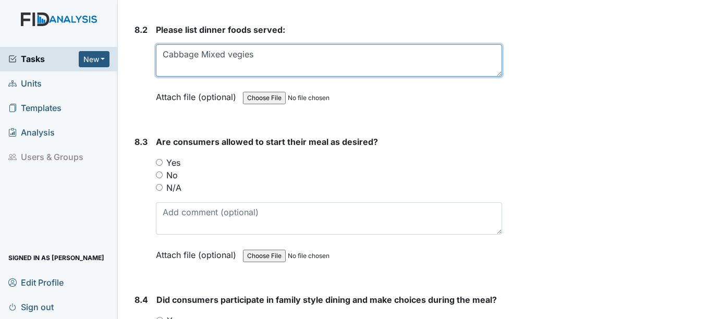
type textarea "Cabbage Mixed vegies"
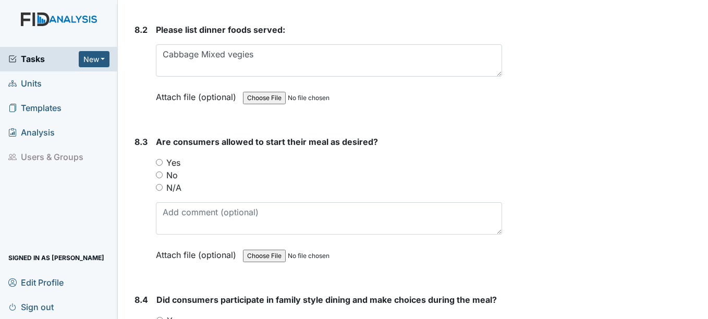
click at [157, 166] on input "Yes" at bounding box center [159, 162] width 7 height 7
radio input "true"
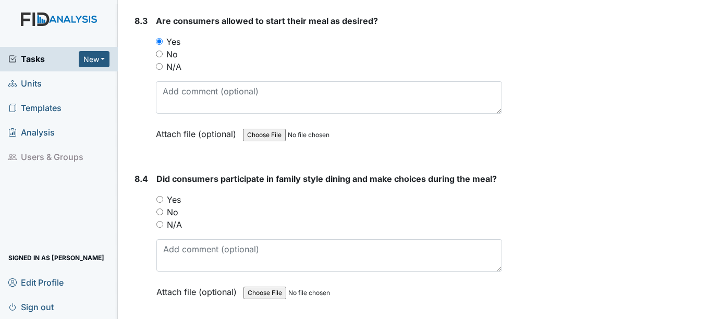
scroll to position [8337, 0]
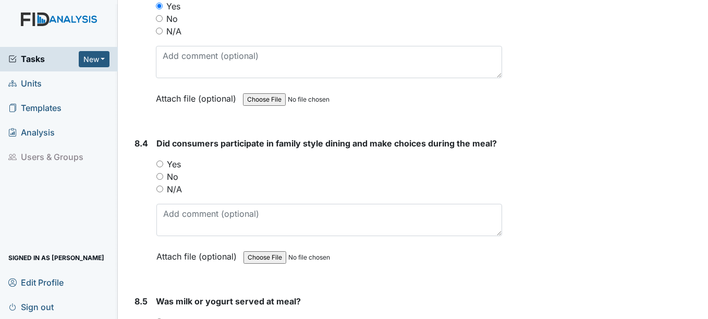
click at [158, 183] on div "No" at bounding box center [328, 176] width 345 height 13
click at [162, 165] on div "Did consumers participate in family style dining and make choices during the me…" at bounding box center [328, 203] width 345 height 133
click at [162, 170] on div "Yes" at bounding box center [328, 164] width 345 height 13
click at [163, 167] on input "Yes" at bounding box center [159, 163] width 7 height 7
radio input "true"
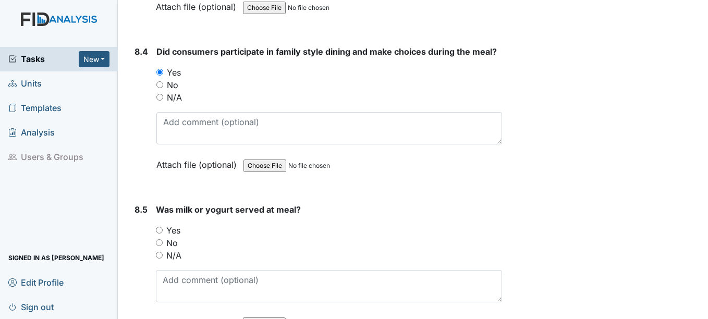
scroll to position [8441, 0]
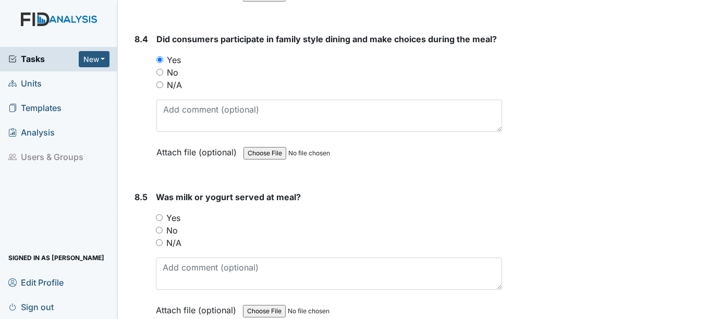
click at [158, 221] on input "Yes" at bounding box center [159, 217] width 7 height 7
radio input "true"
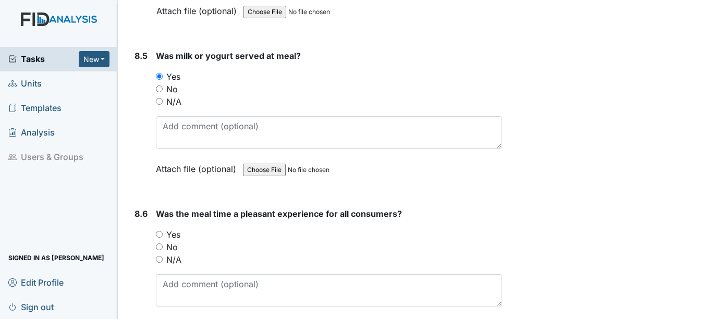
scroll to position [8597, 0]
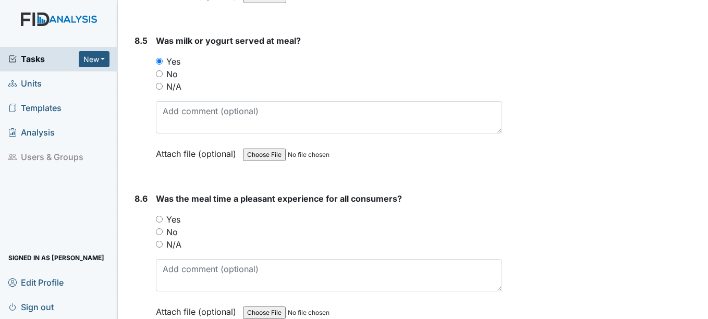
click at [160, 222] on input "Yes" at bounding box center [159, 219] width 7 height 7
radio input "true"
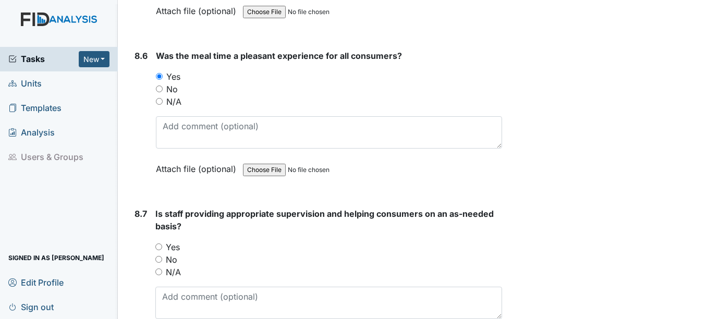
scroll to position [8753, 0]
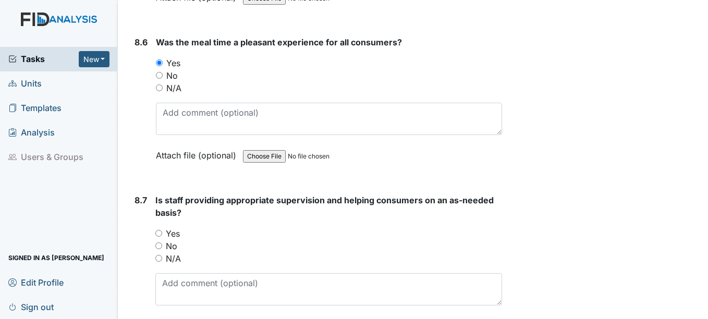
click at [157, 237] on input "Yes" at bounding box center [158, 233] width 7 height 7
radio input "true"
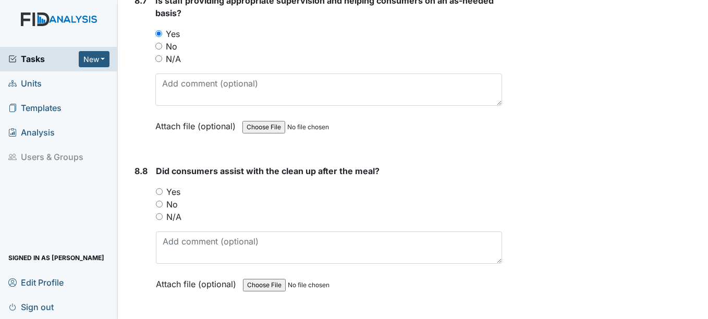
scroll to position [8962, 0]
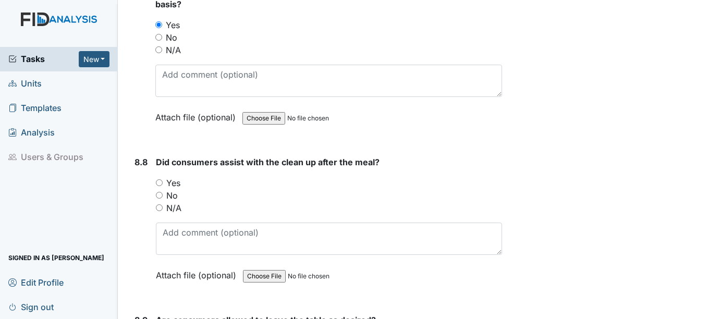
click at [159, 189] on div "Yes" at bounding box center [328, 183] width 345 height 13
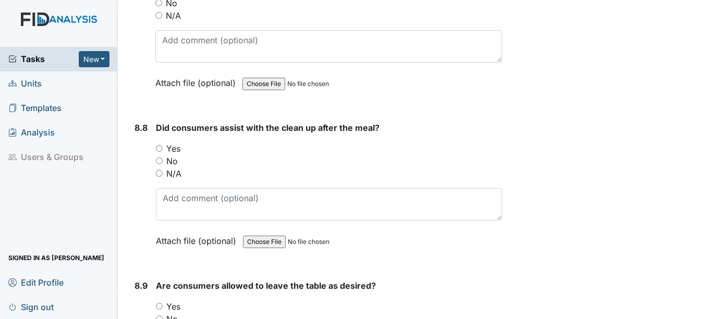
scroll to position [9014, 0]
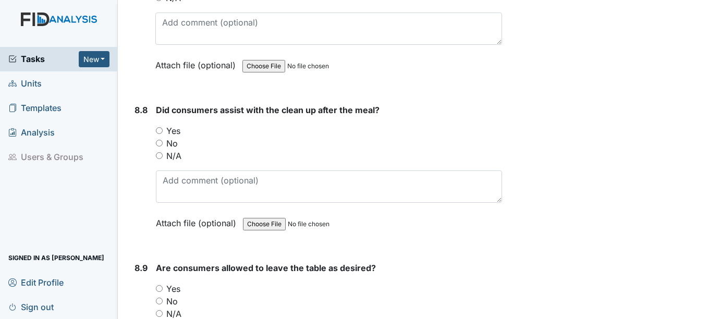
click at [164, 137] on div "Yes" at bounding box center [328, 131] width 345 height 13
click at [157, 137] on div "Yes" at bounding box center [328, 131] width 345 height 13
click at [158, 137] on div "Yes" at bounding box center [328, 131] width 345 height 13
click at [156, 150] on div "No" at bounding box center [328, 143] width 345 height 13
click at [157, 134] on input "Yes" at bounding box center [159, 130] width 7 height 7
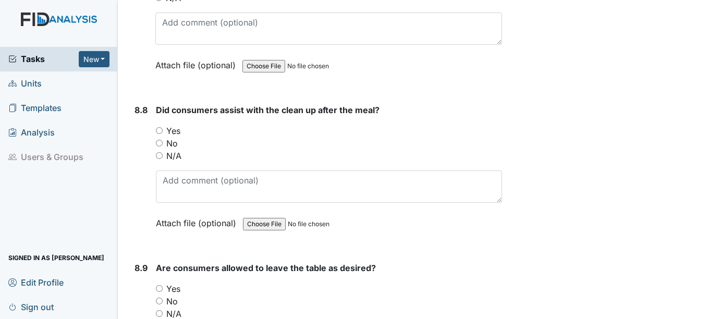
radio input "true"
